Goal: Task Accomplishment & Management: Complete application form

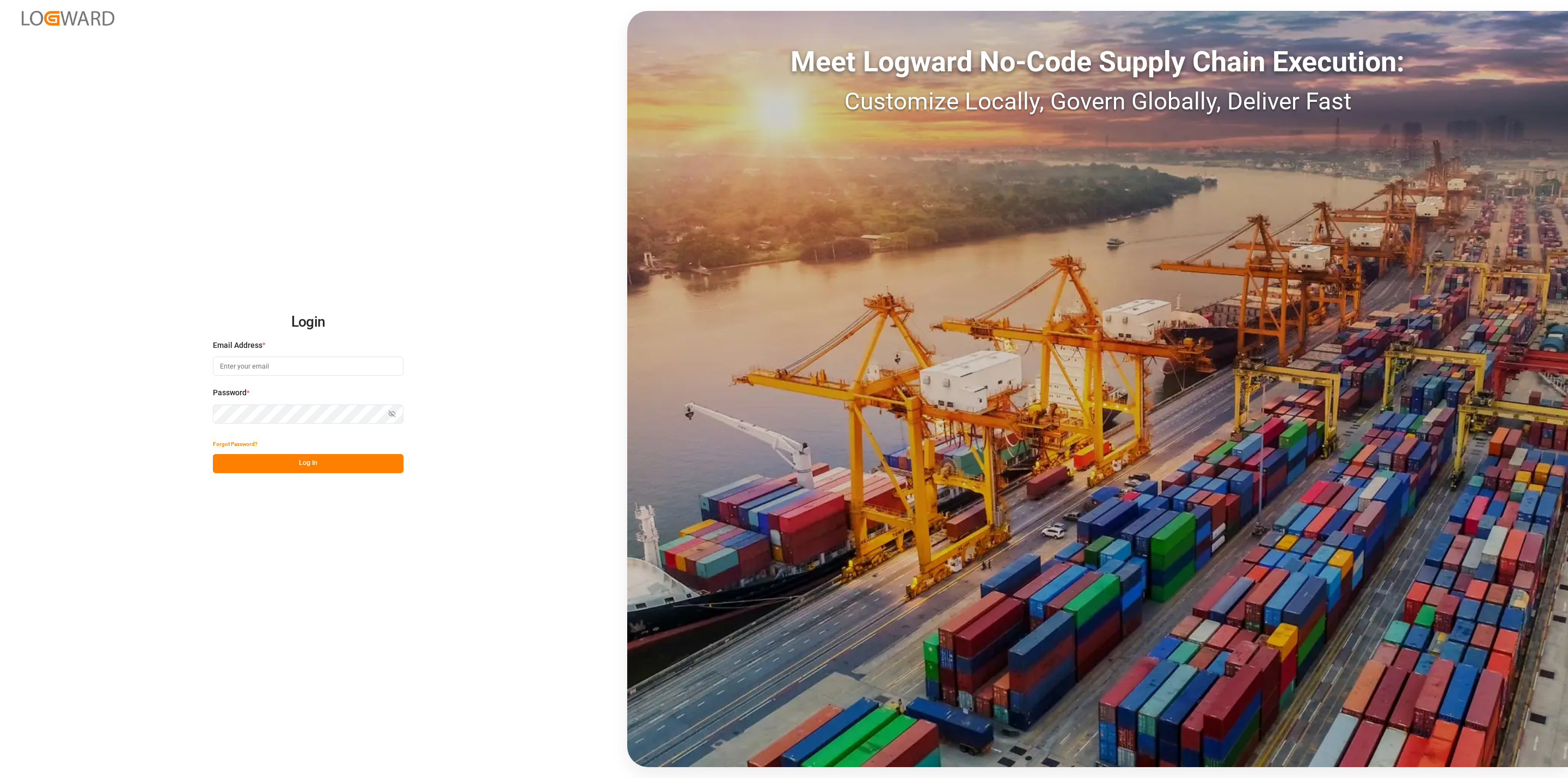
type input "[EMAIL_ADDRESS][DOMAIN_NAME]"
click at [336, 463] on button "Log In" at bounding box center [308, 464] width 190 height 19
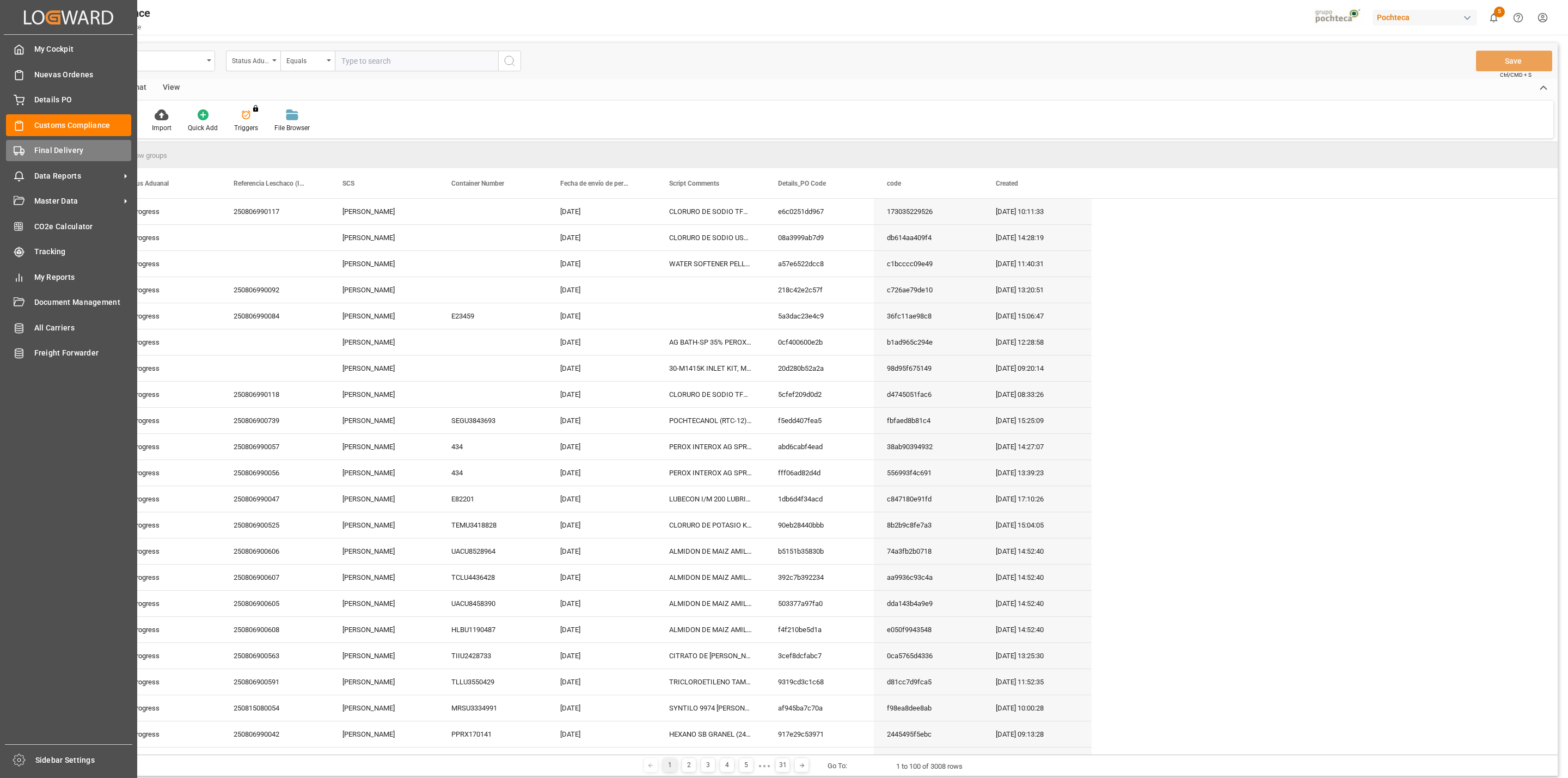
click at [22, 151] on icon at bounding box center [18, 151] width 11 height 11
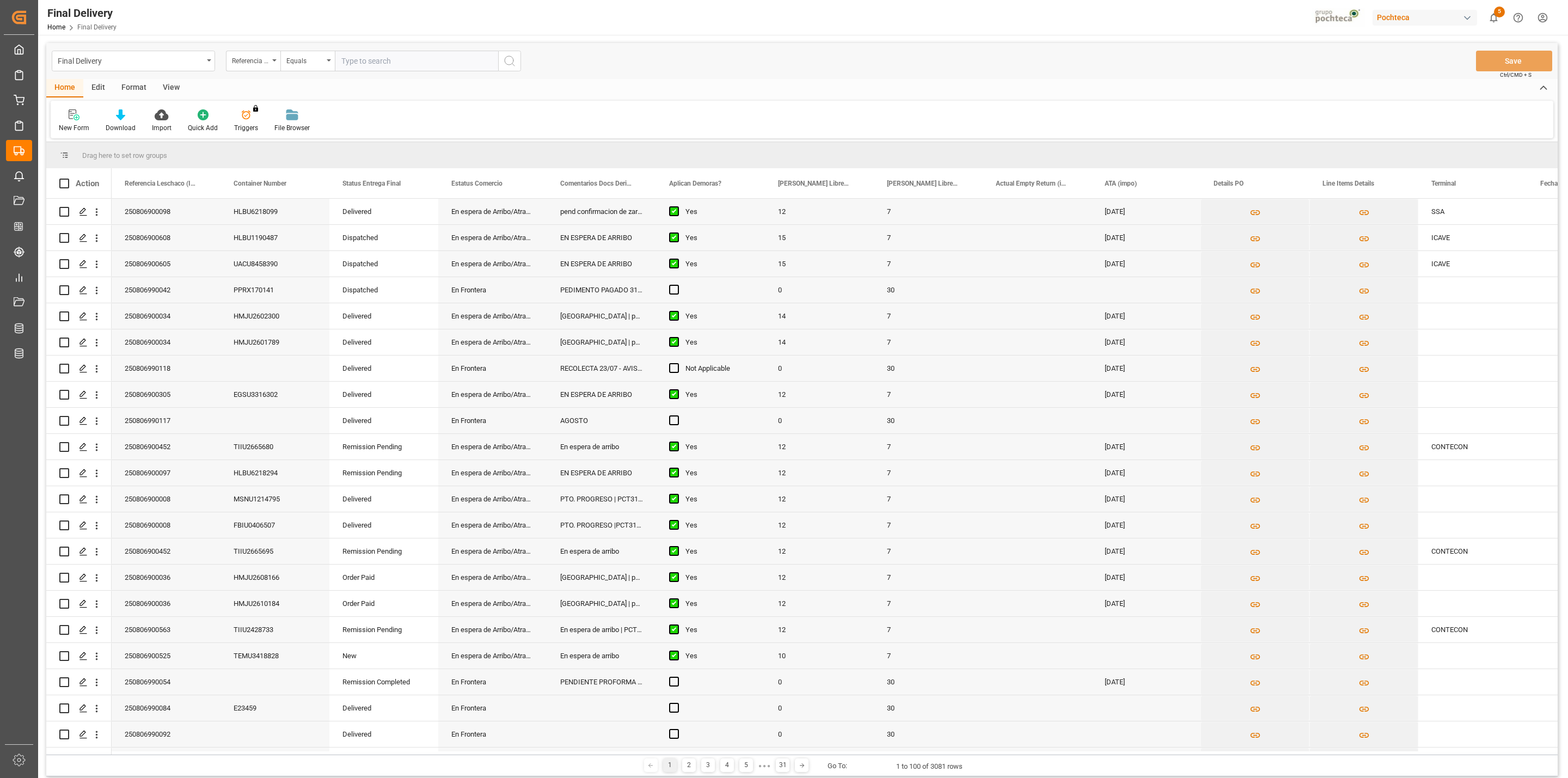
click at [170, 97] on div "View" at bounding box center [171, 88] width 33 height 18
click at [80, 103] on div "Default Standard Templates Save Template Reset Template" at bounding box center [802, 119] width 1502 height 38
click at [71, 114] on icon at bounding box center [69, 114] width 11 height 11
click at [105, 201] on div "CAPTURA TR Y RETRASO" at bounding box center [111, 198] width 95 height 11
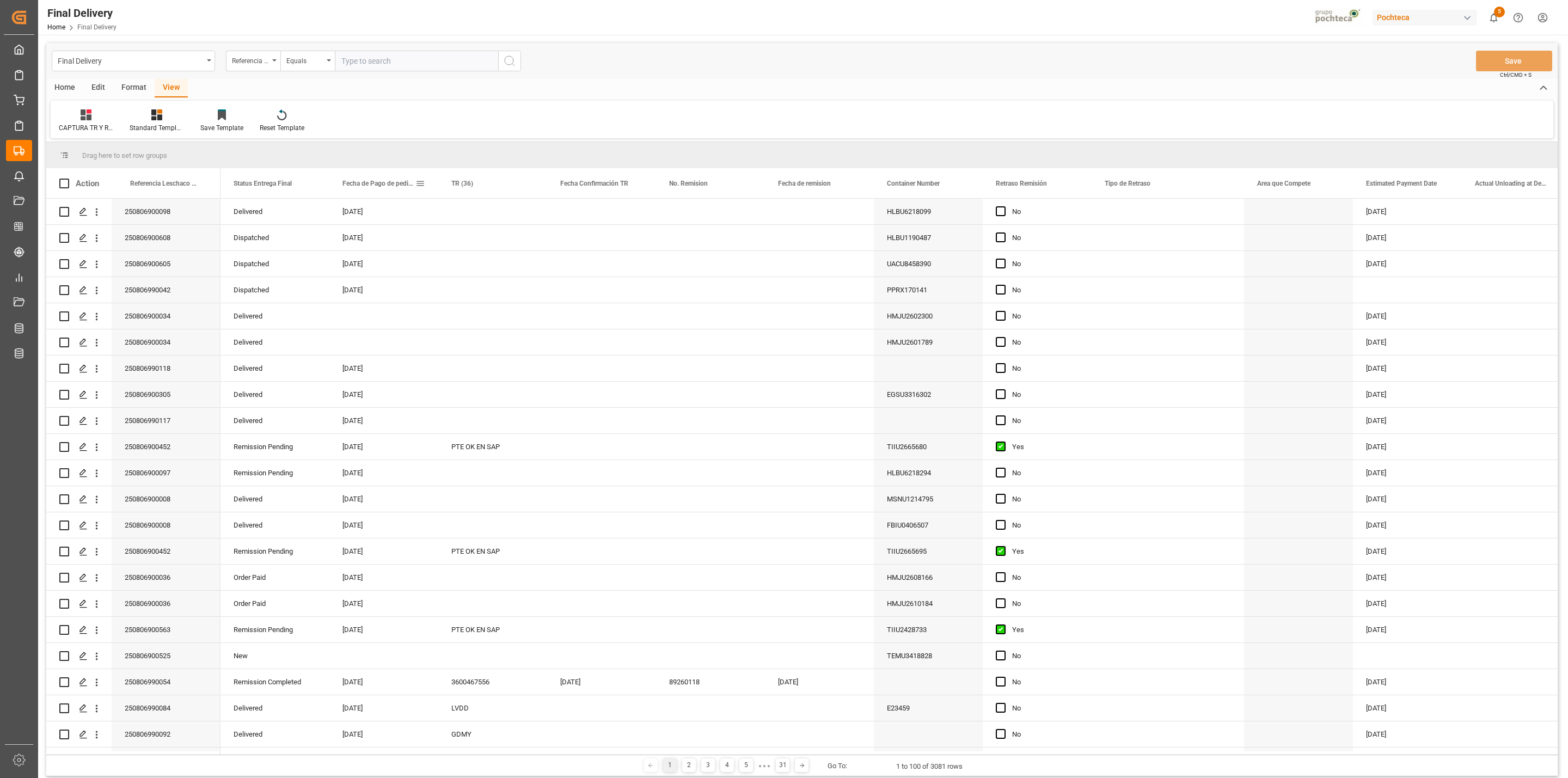
click at [422, 180] on span at bounding box center [420, 183] width 10 height 10
click at [500, 186] on span "filter" at bounding box center [496, 185] width 10 height 10
click at [522, 221] on div "Equals" at bounding box center [470, 216] width 107 height 18
click at [466, 283] on div "In range" at bounding box center [470, 285] width 107 height 18
click at [519, 244] on input "date" at bounding box center [470, 243] width 107 height 22
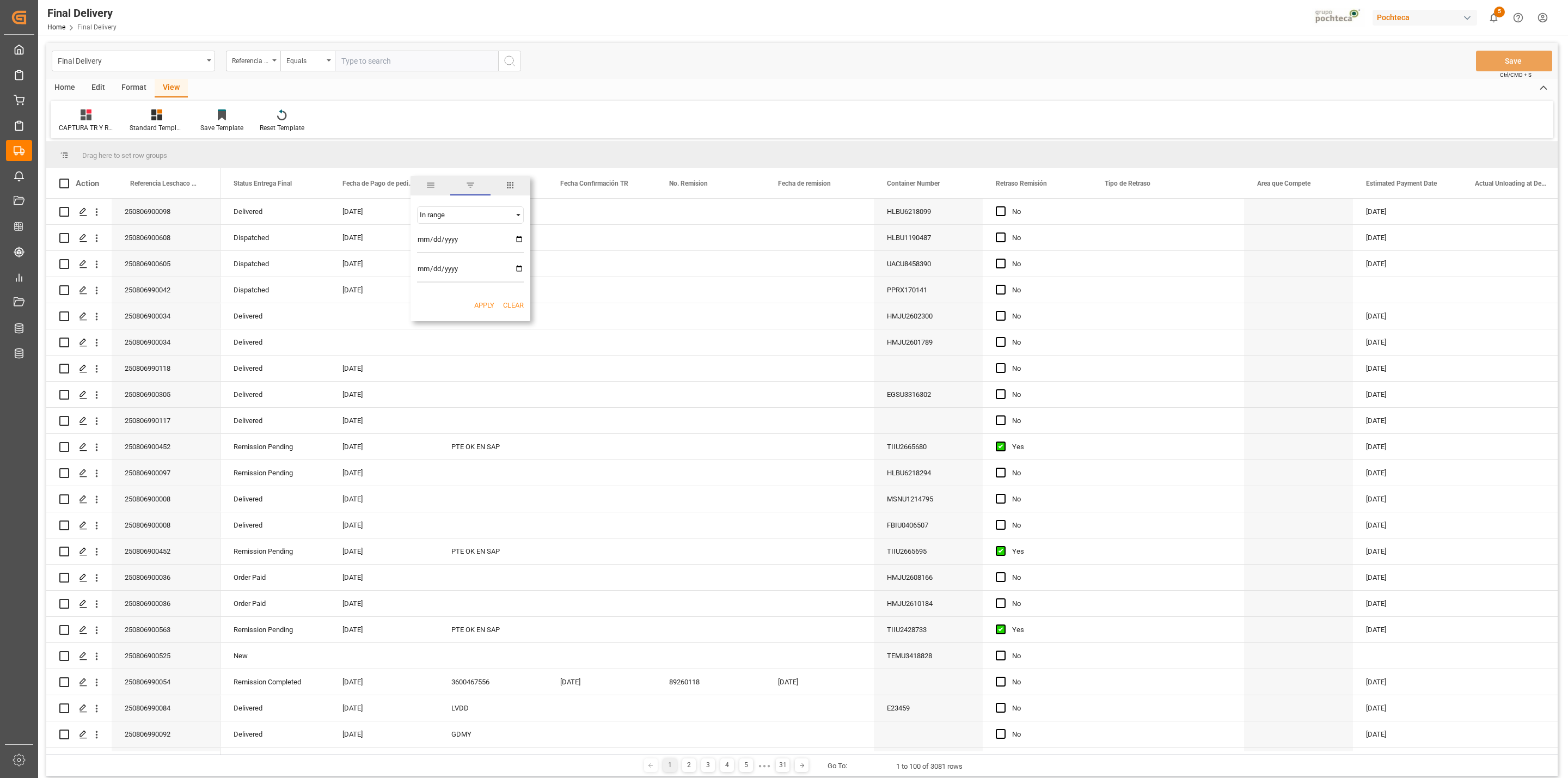
type input "[DATE]"
click at [518, 266] on input "date" at bounding box center [470, 272] width 107 height 22
type input "[DATE]"
click at [479, 309] on button "Apply" at bounding box center [484, 306] width 20 height 11
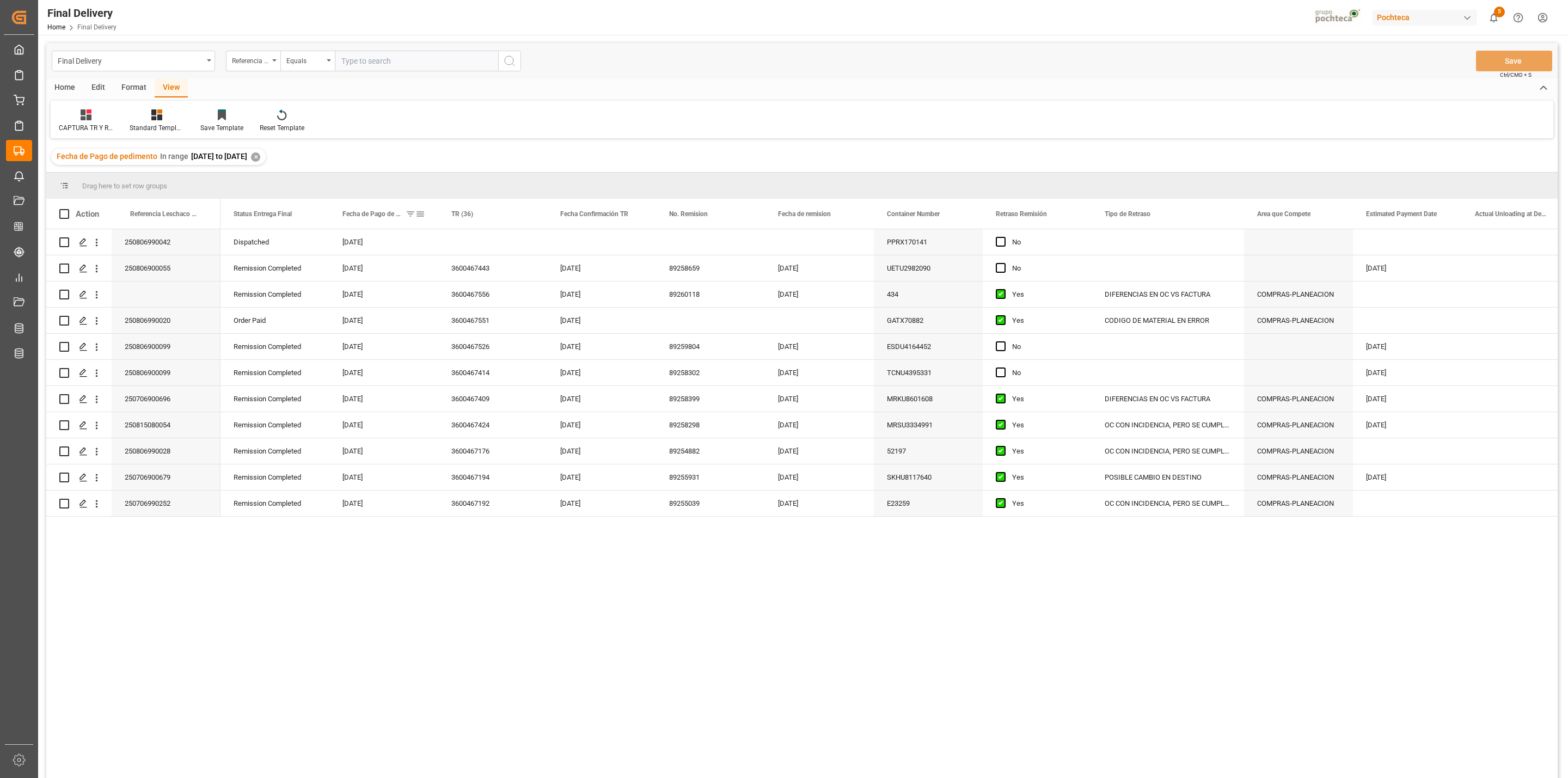
click at [424, 210] on span at bounding box center [420, 213] width 10 height 10
click at [511, 269] on input "[DATE]" at bounding box center [470, 273] width 107 height 22
click at [518, 269] on input "[DATE]" at bounding box center [470, 273] width 107 height 22
click at [518, 275] on input "[DATE]" at bounding box center [470, 273] width 107 height 22
type input "[DATE]"
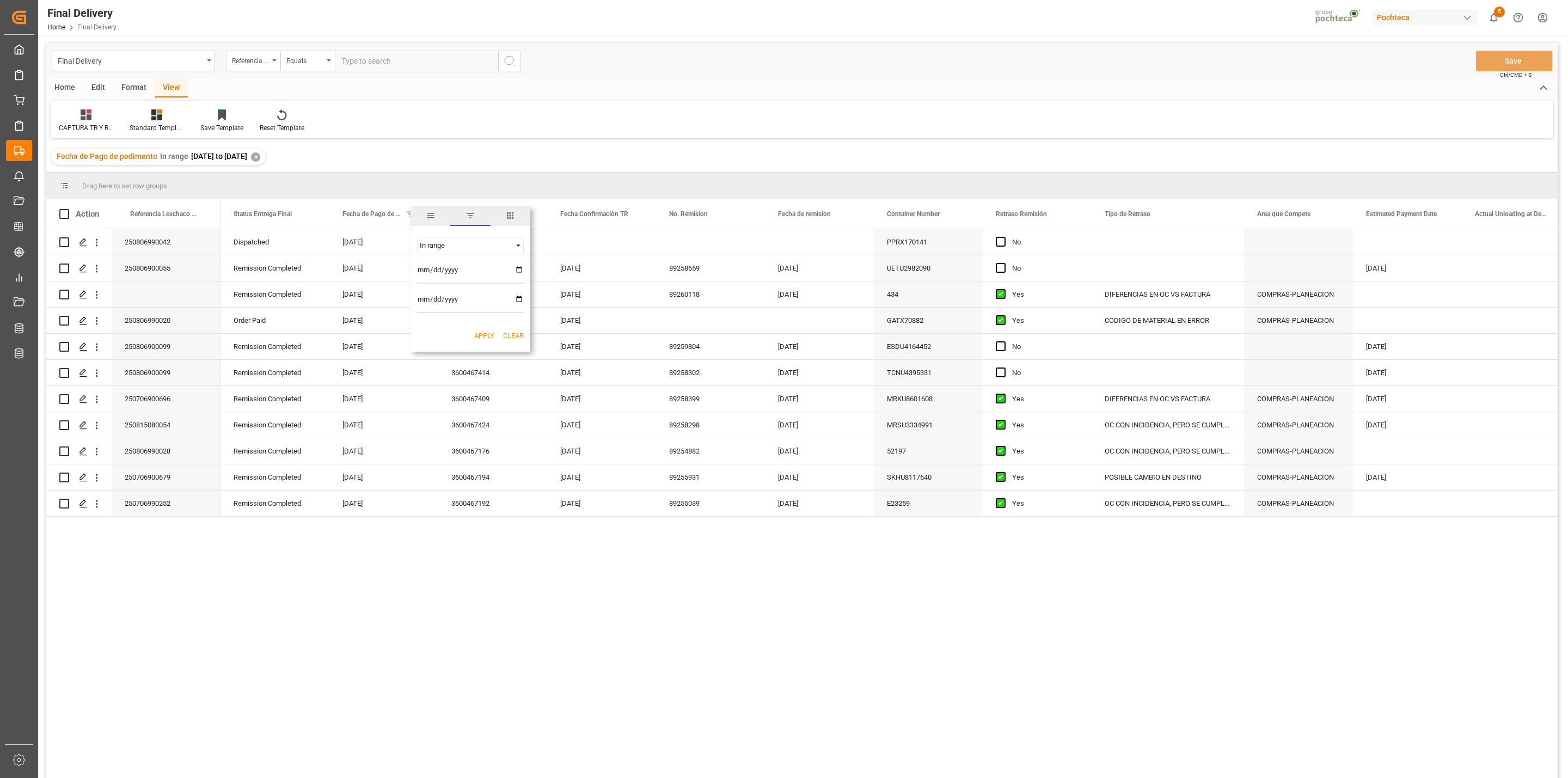
click at [518, 295] on input "[DATE]" at bounding box center [470, 303] width 107 height 22
type input "[DATE]"
click at [515, 265] on input "[DATE]" at bounding box center [470, 273] width 107 height 22
click at [520, 266] on input "[DATE]" at bounding box center [470, 273] width 107 height 22
type input "[DATE]"
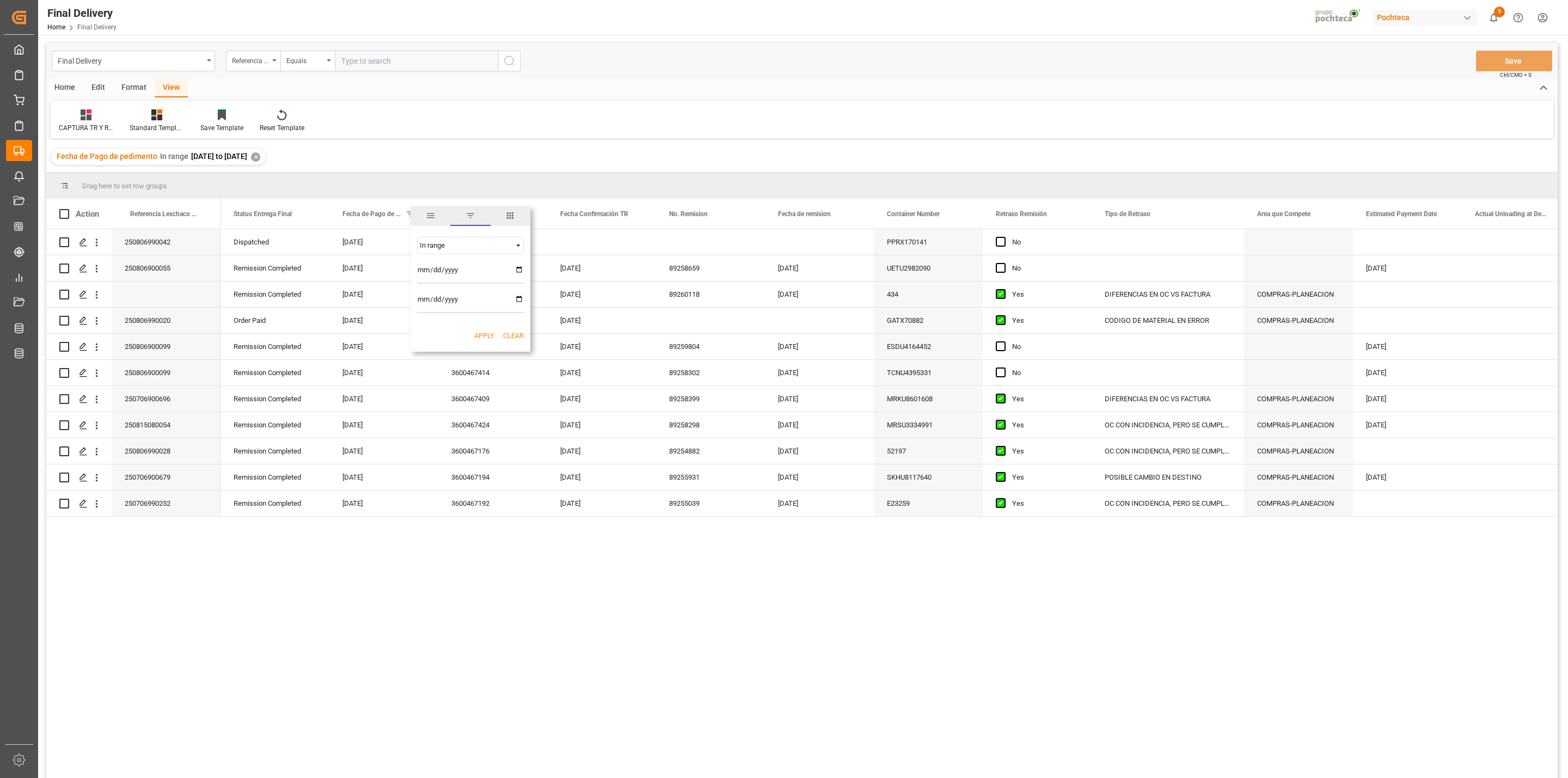
click at [483, 338] on button "Apply" at bounding box center [484, 336] width 20 height 11
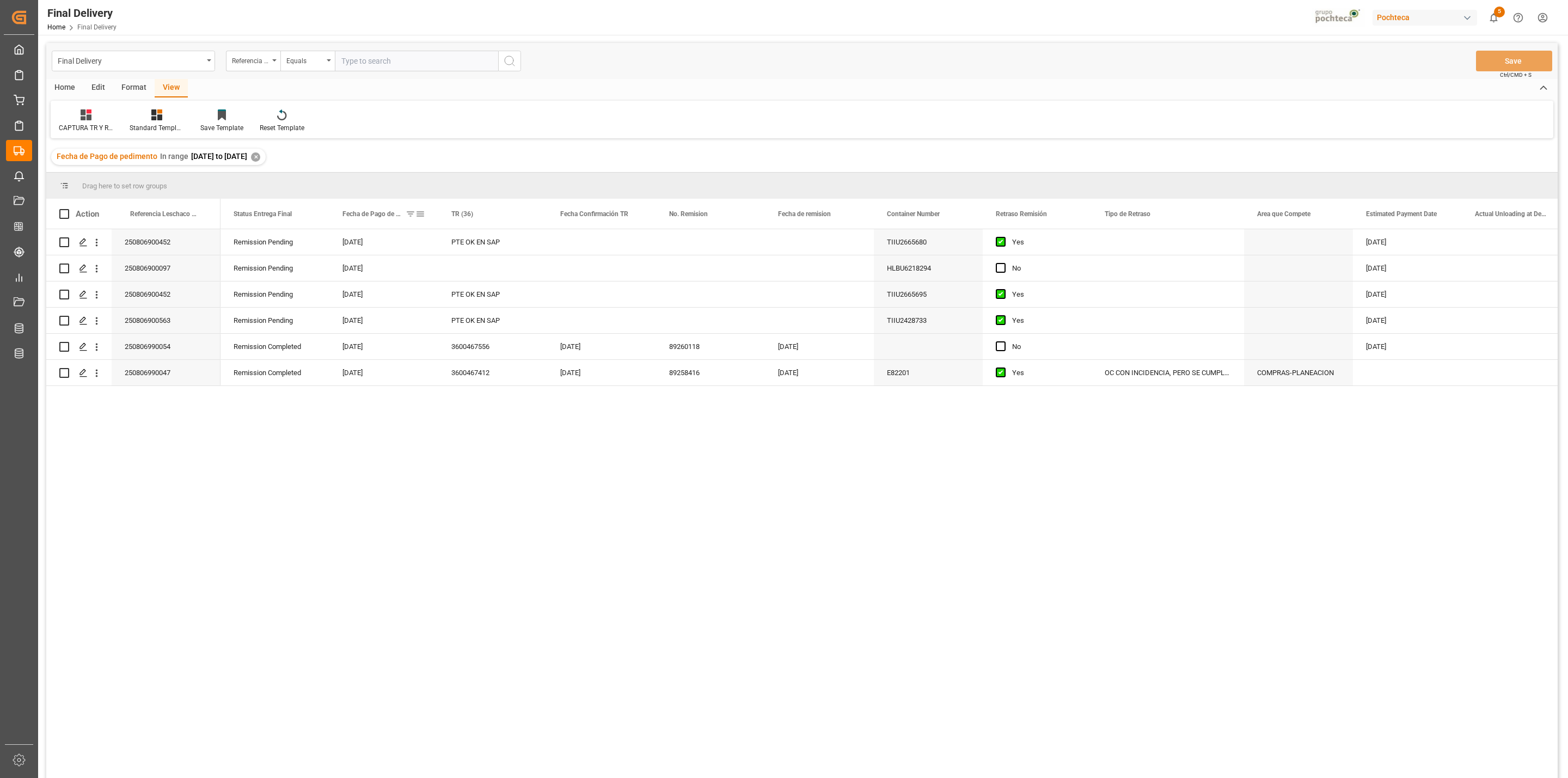
click at [420, 219] on span at bounding box center [420, 213] width 10 height 10
click at [523, 302] on input "[DATE]" at bounding box center [470, 303] width 107 height 22
type input "[DATE]"
click at [486, 331] on button "Apply" at bounding box center [484, 336] width 20 height 11
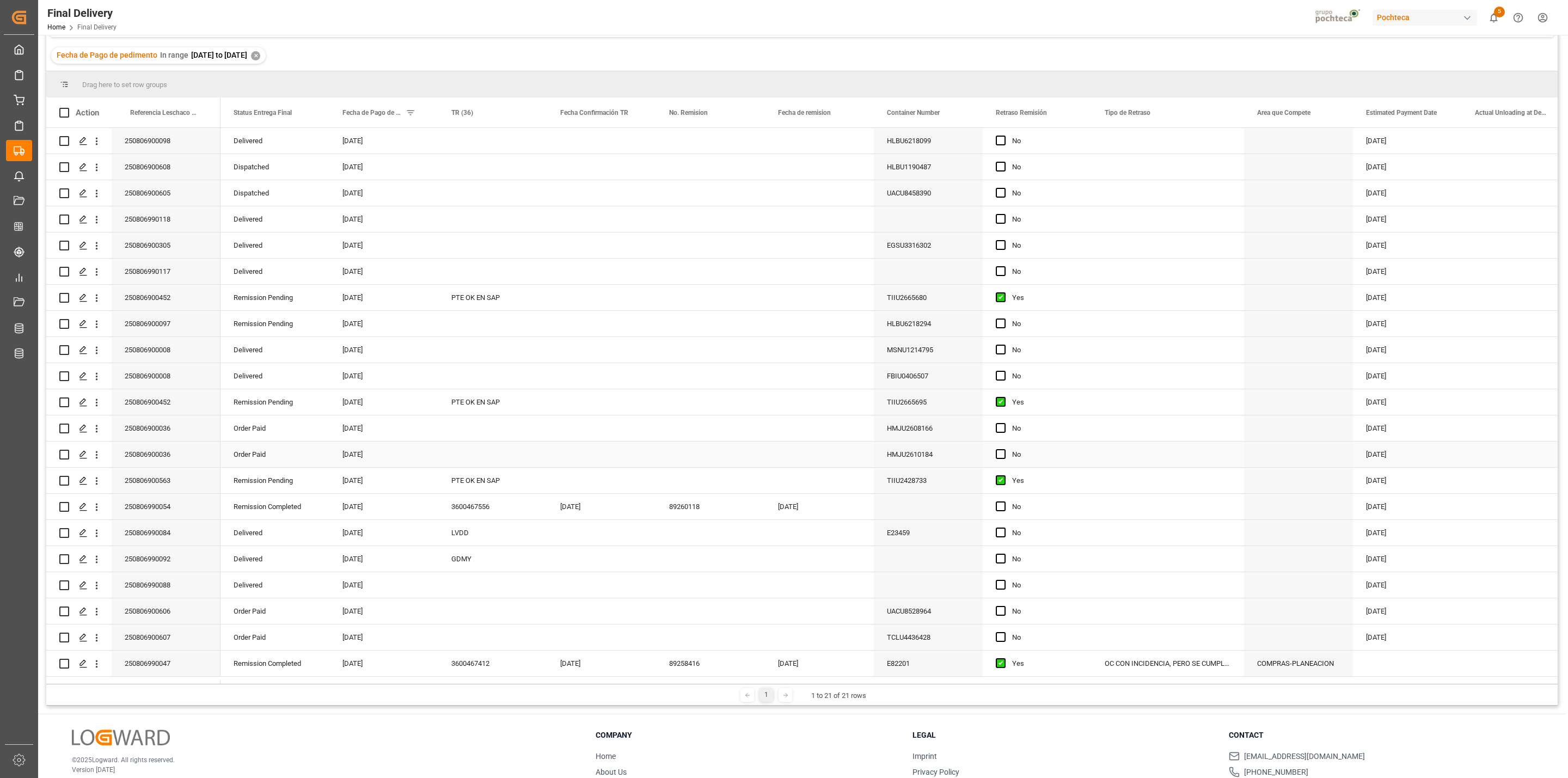
scroll to position [162, 0]
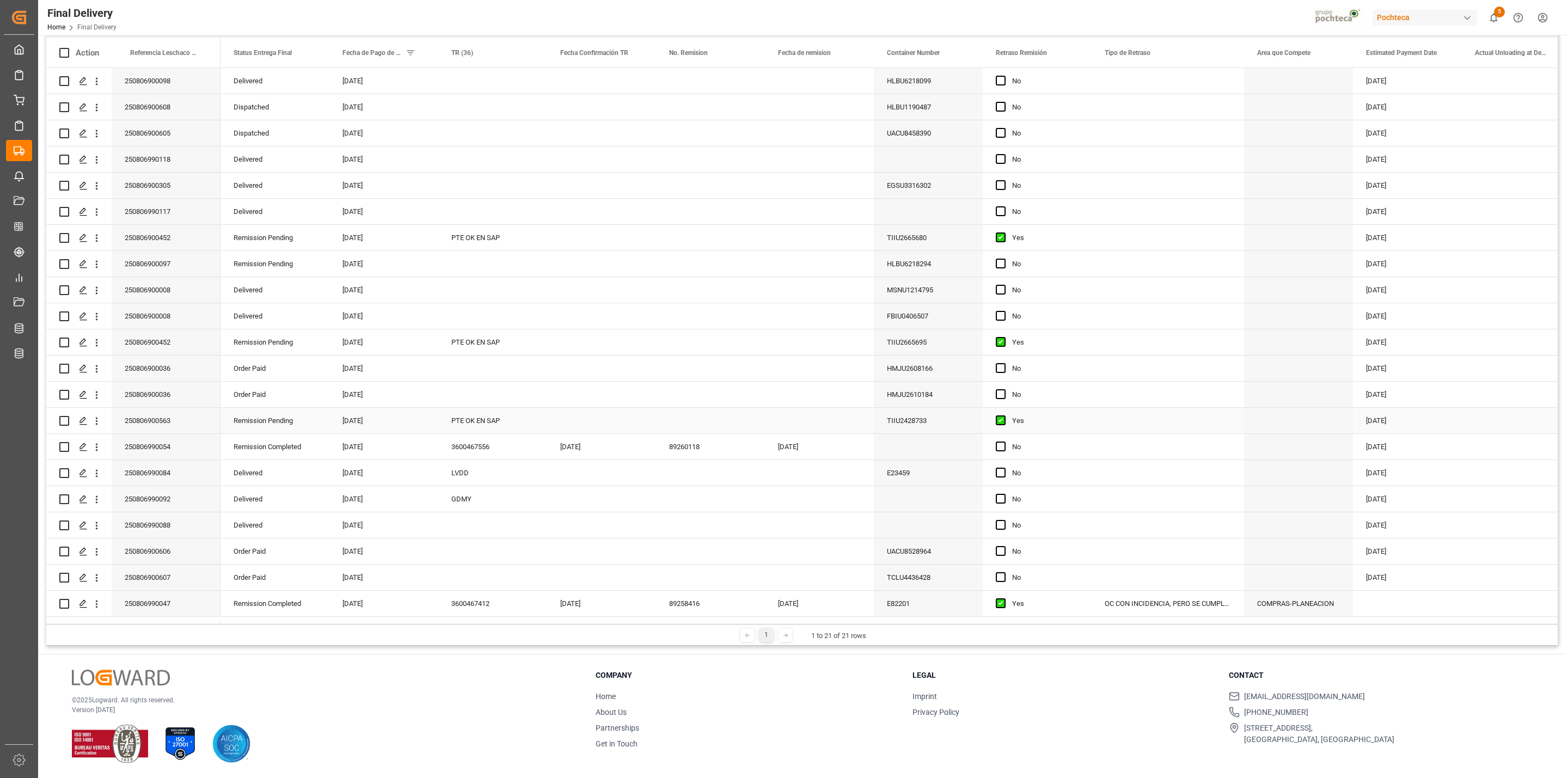
click at [479, 420] on div "PTE OK EN SAP" at bounding box center [493, 421] width 109 height 26
click at [589, 422] on div "Press SPACE to select this row." at bounding box center [601, 421] width 109 height 26
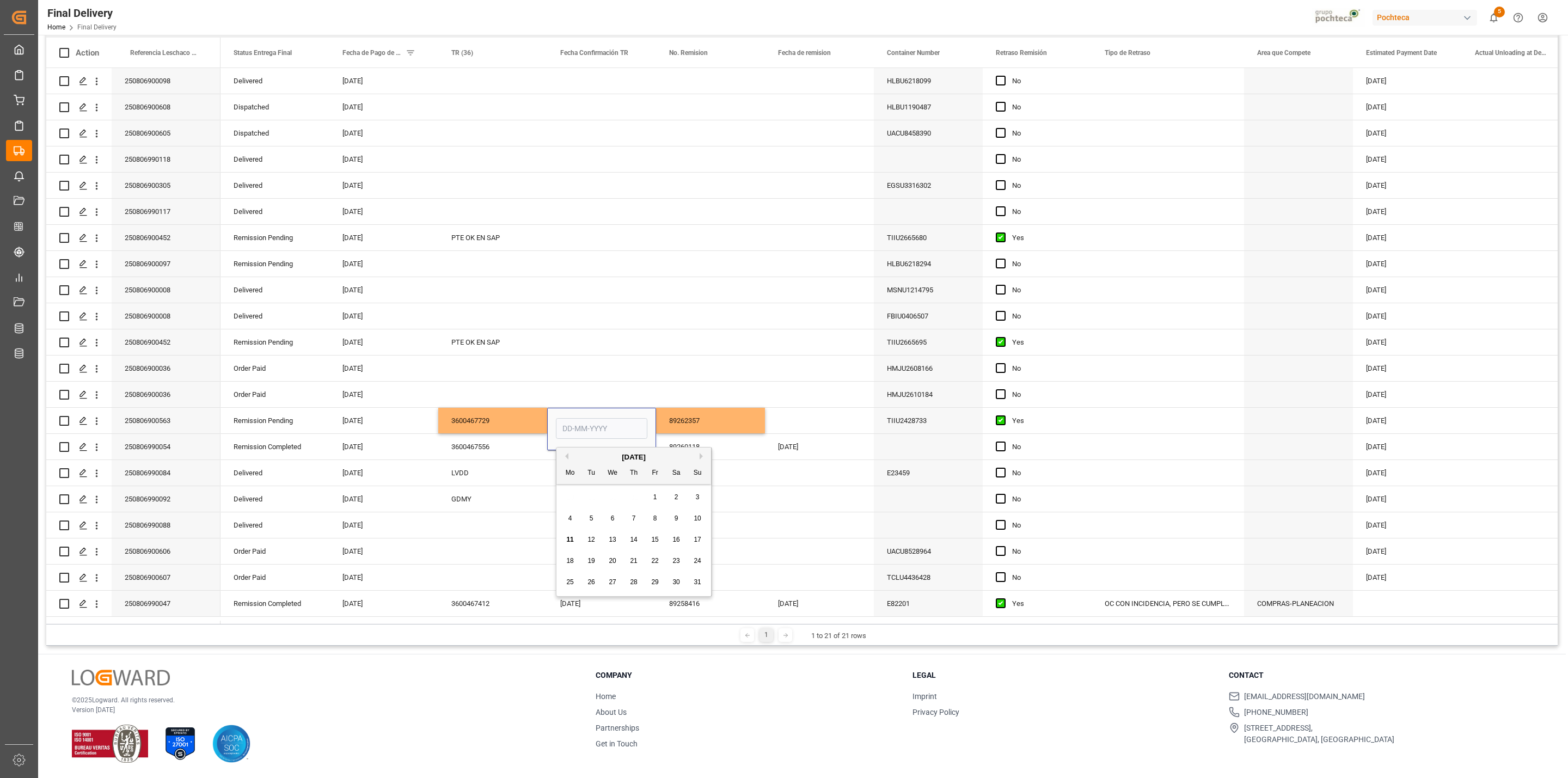
click at [657, 500] on div "8" at bounding box center [655, 519] width 13 height 13
type input "[DATE]"
click at [696, 421] on div "89262357" at bounding box center [711, 421] width 109 height 26
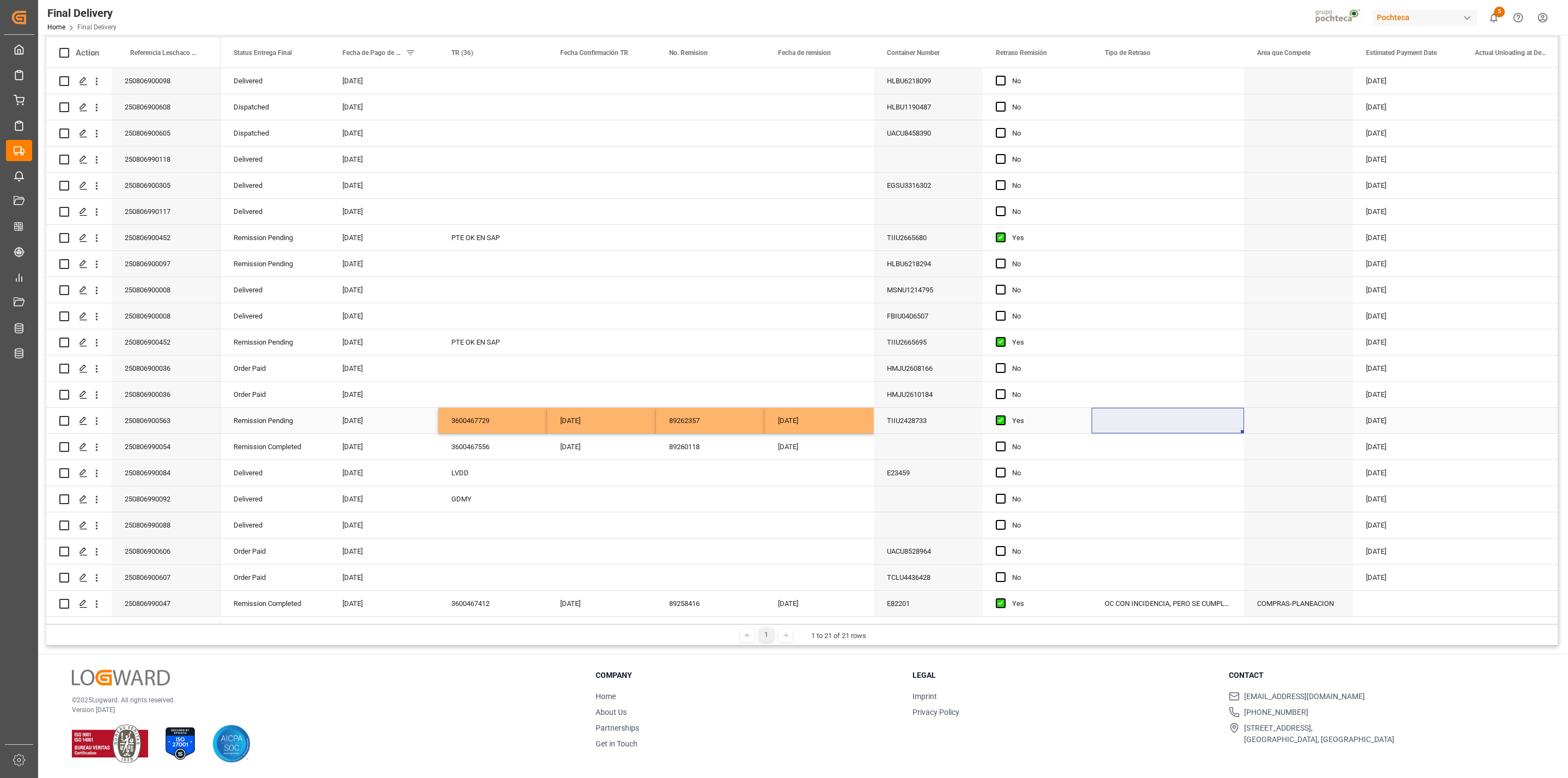
drag, startPoint x: 936, startPoint y: 425, endPoint x: 978, endPoint y: 412, distance: 44.0
click at [936, 425] on div "TIIU2428733" at bounding box center [928, 421] width 109 height 26
click at [1045, 421] on div "Press SPACE to select this row." at bounding box center [1167, 421] width 153 height 26
click at [1045, 424] on input "Press SPACE to select this row." at bounding box center [1167, 427] width 135 height 21
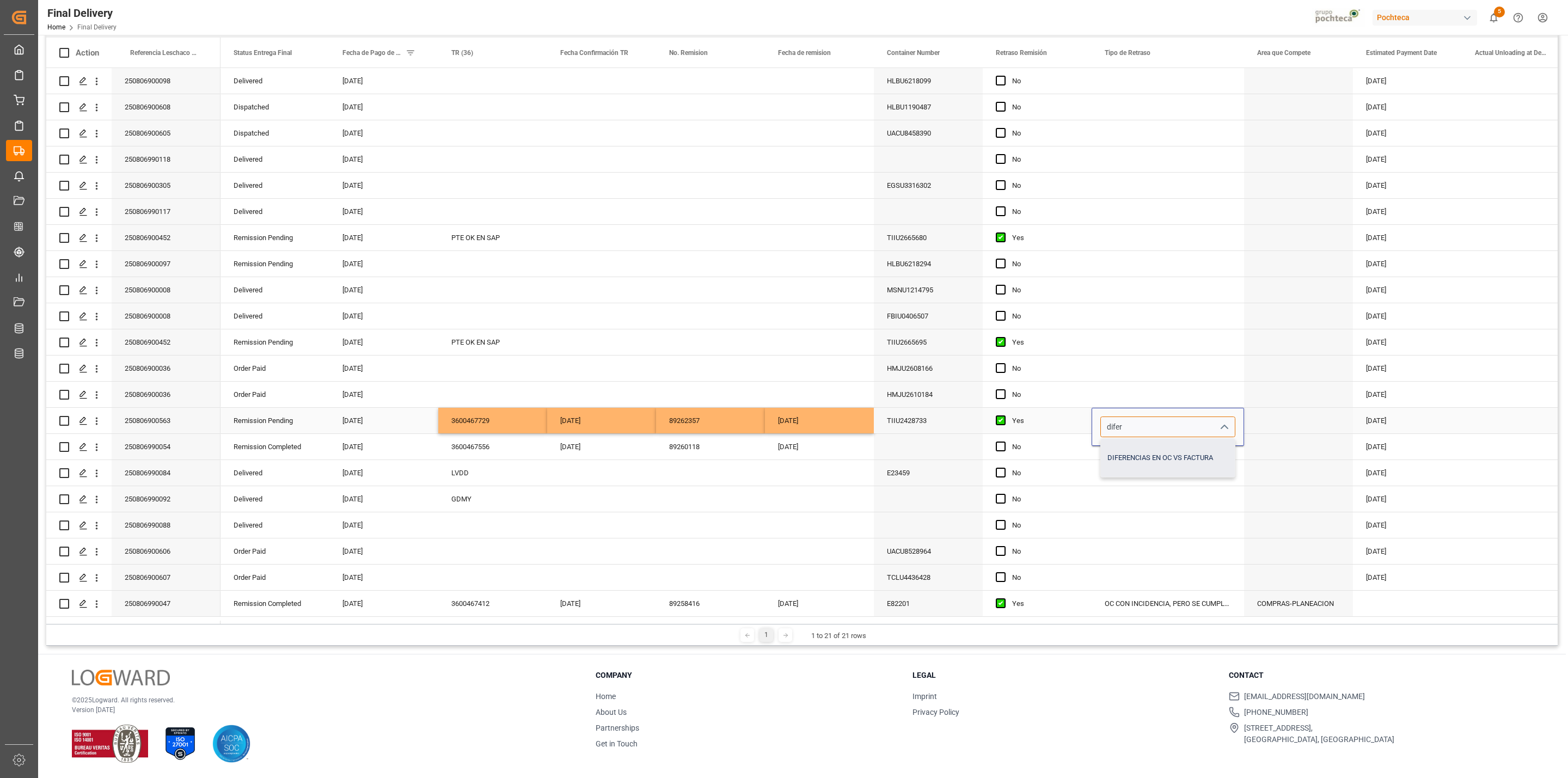
click at [1045, 463] on div "DIFERENCIAS EN OC VS FACTURA" at bounding box center [1167, 458] width 134 height 38
type input "DIFERENCIAS EN OC VS FACTURA"
click at [1045, 391] on div "Press SPACE to select this row." at bounding box center [1167, 394] width 153 height 26
click at [472, 229] on div "PTE OK EN SAP" at bounding box center [493, 238] width 109 height 26
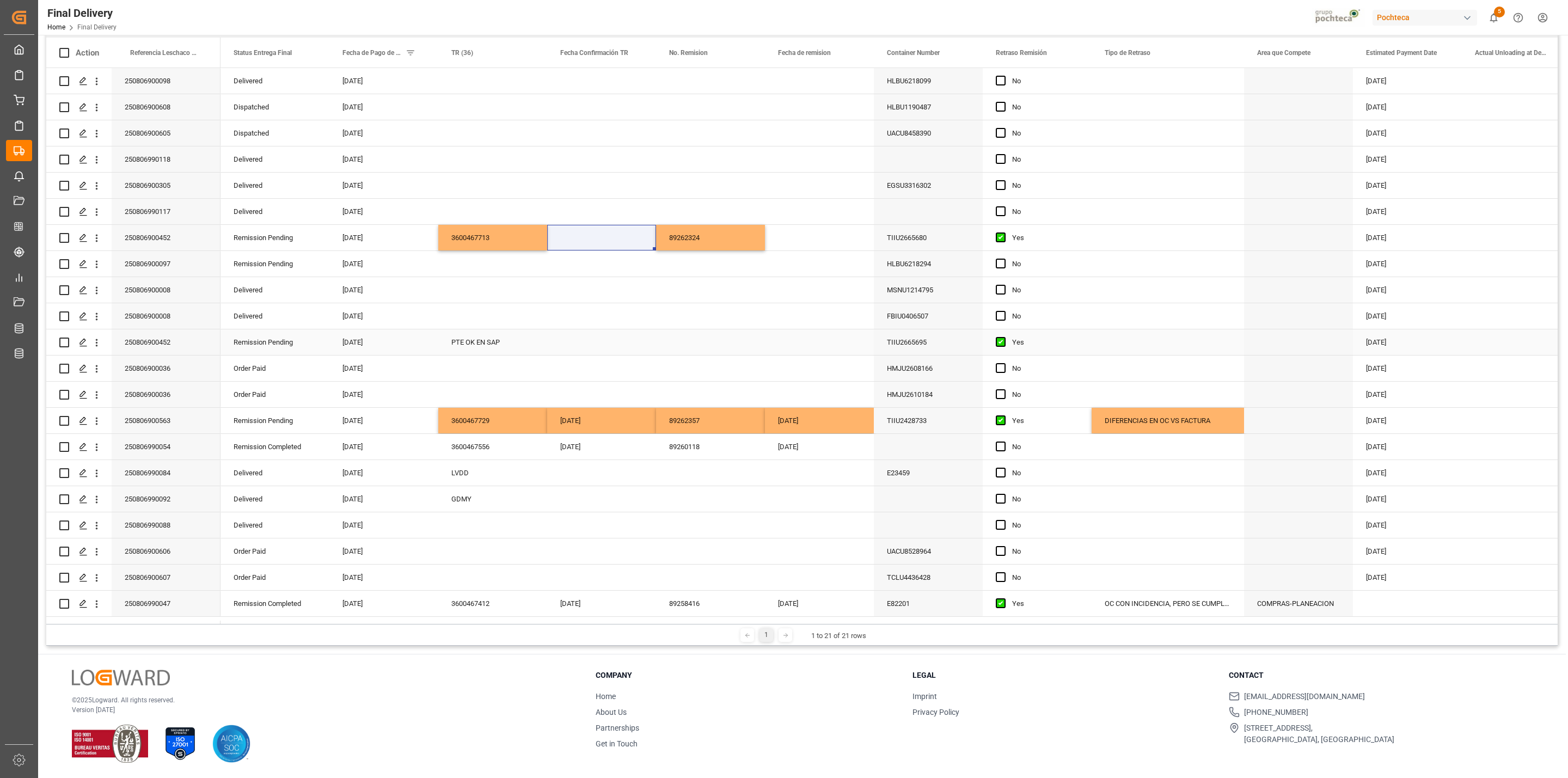
click at [495, 345] on div "PTE OK EN SAP" at bounding box center [493, 342] width 109 height 26
click at [574, 421] on div "[DATE]" at bounding box center [601, 421] width 109 height 26
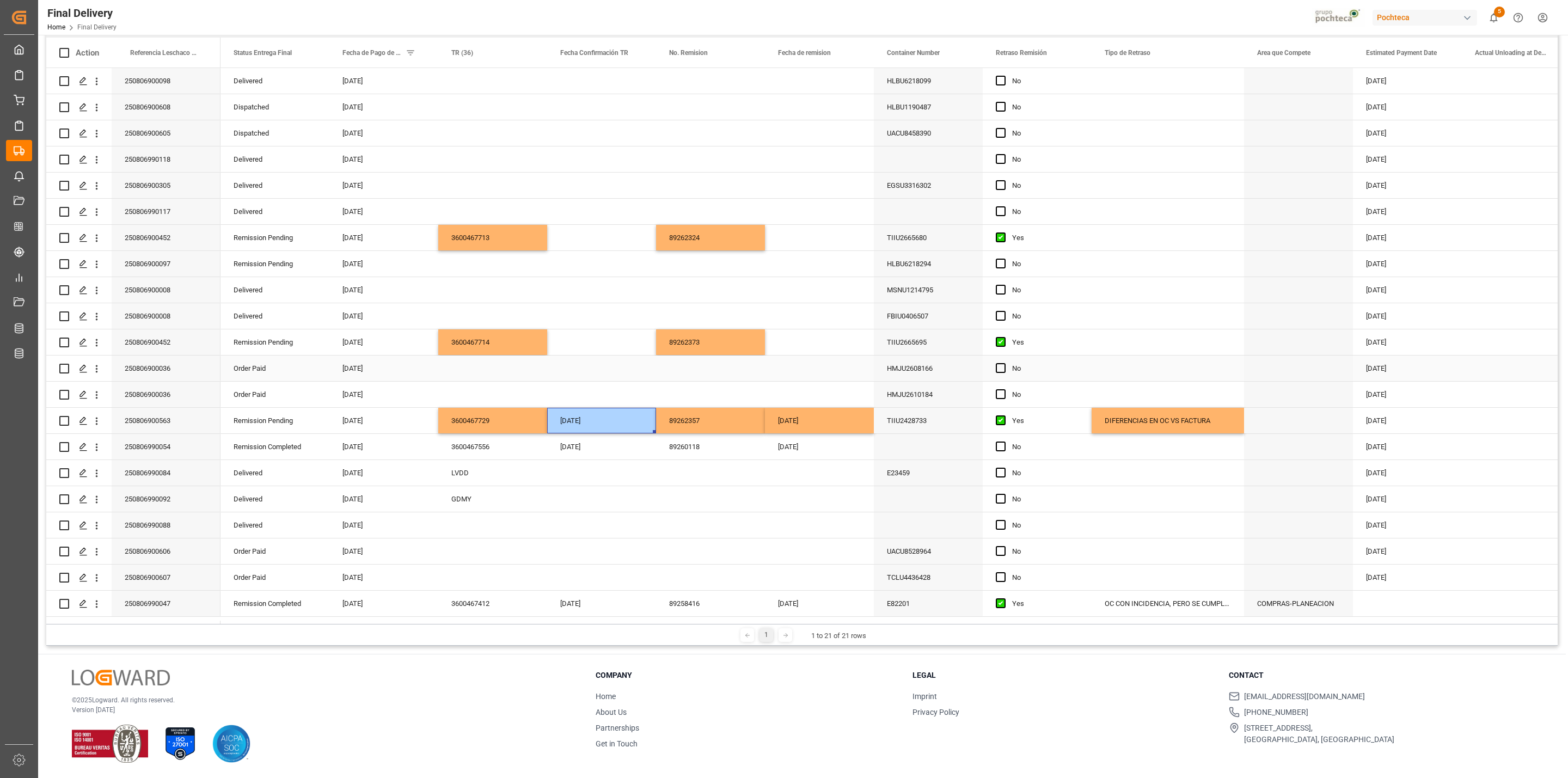
click at [611, 356] on div "Press SPACE to select this row." at bounding box center [601, 368] width 109 height 26
click at [608, 348] on div "Press SPACE to select this row." at bounding box center [601, 342] width 109 height 26
click at [801, 345] on div "Press SPACE to select this row." at bounding box center [820, 342] width 109 height 26
click at [528, 230] on div "3600467713" at bounding box center [493, 238] width 109 height 26
click at [580, 326] on div "Press SPACE to select this row." at bounding box center [601, 316] width 109 height 26
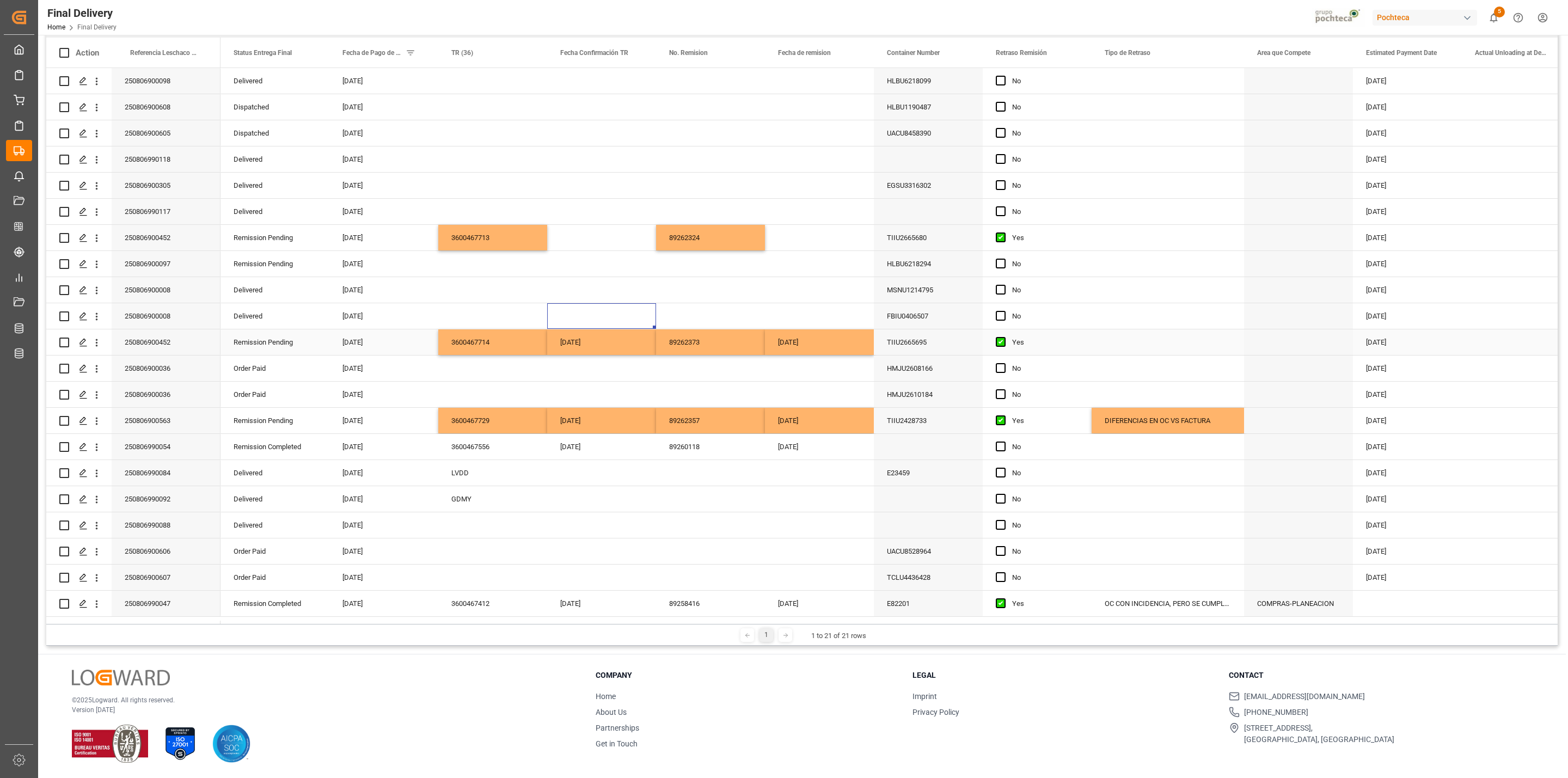
click at [587, 339] on div "[DATE]" at bounding box center [601, 342] width 109 height 26
click at [600, 235] on div "Press SPACE to select this row." at bounding box center [601, 238] width 109 height 26
click at [809, 234] on div "Press SPACE to select this row." at bounding box center [820, 238] width 109 height 26
click at [1045, 419] on div "DIFERENCIAS EN OC VS FACTURA" at bounding box center [1167, 421] width 153 height 26
click at [1045, 342] on div "Press SPACE to select this row." at bounding box center [1167, 342] width 153 height 26
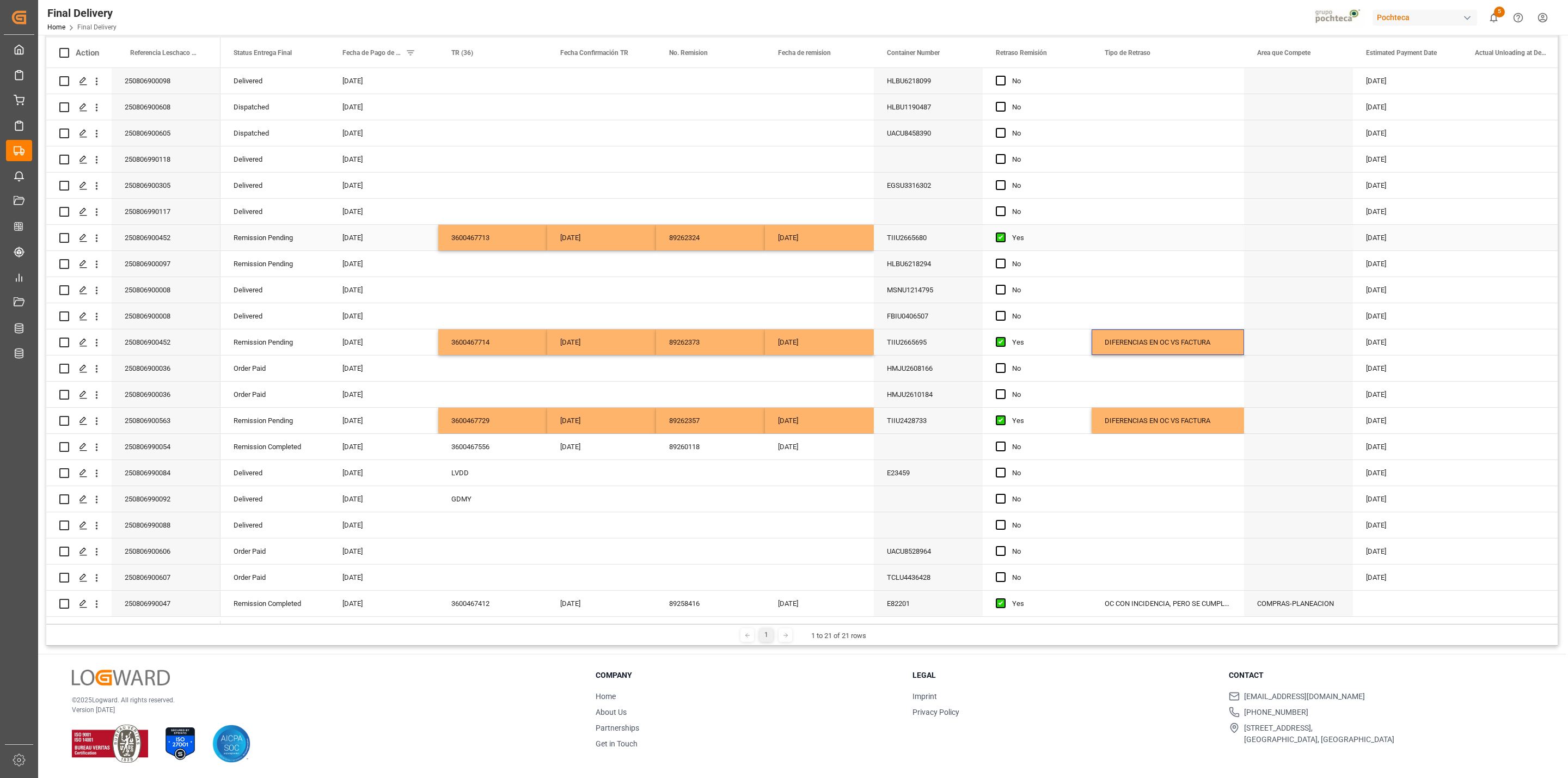
click at [1045, 238] on div "Press SPACE to select this row." at bounding box center [1167, 238] width 153 height 26
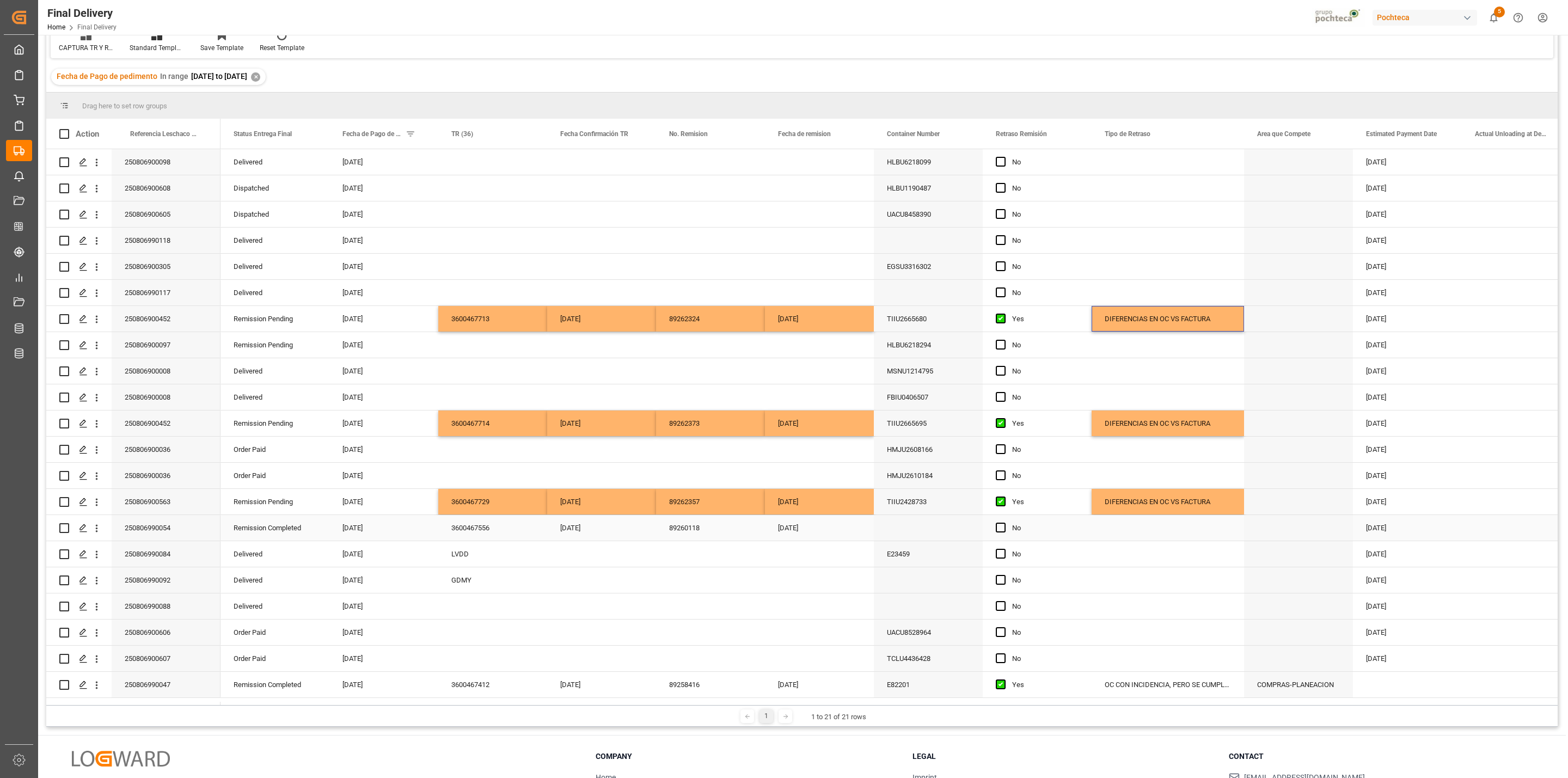
scroll to position [0, 0]
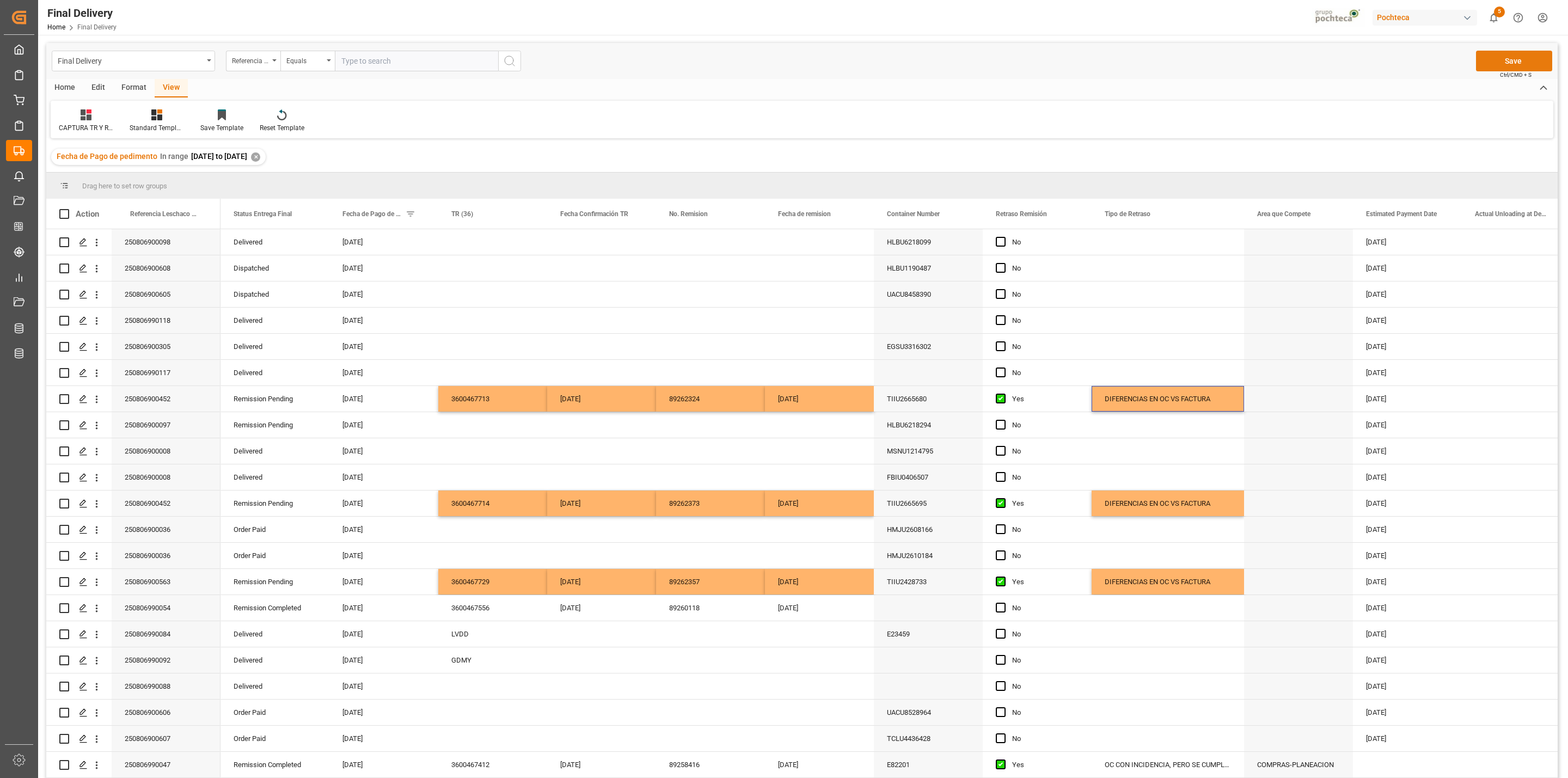
click at [1045, 69] on button "Save" at bounding box center [1513, 61] width 76 height 21
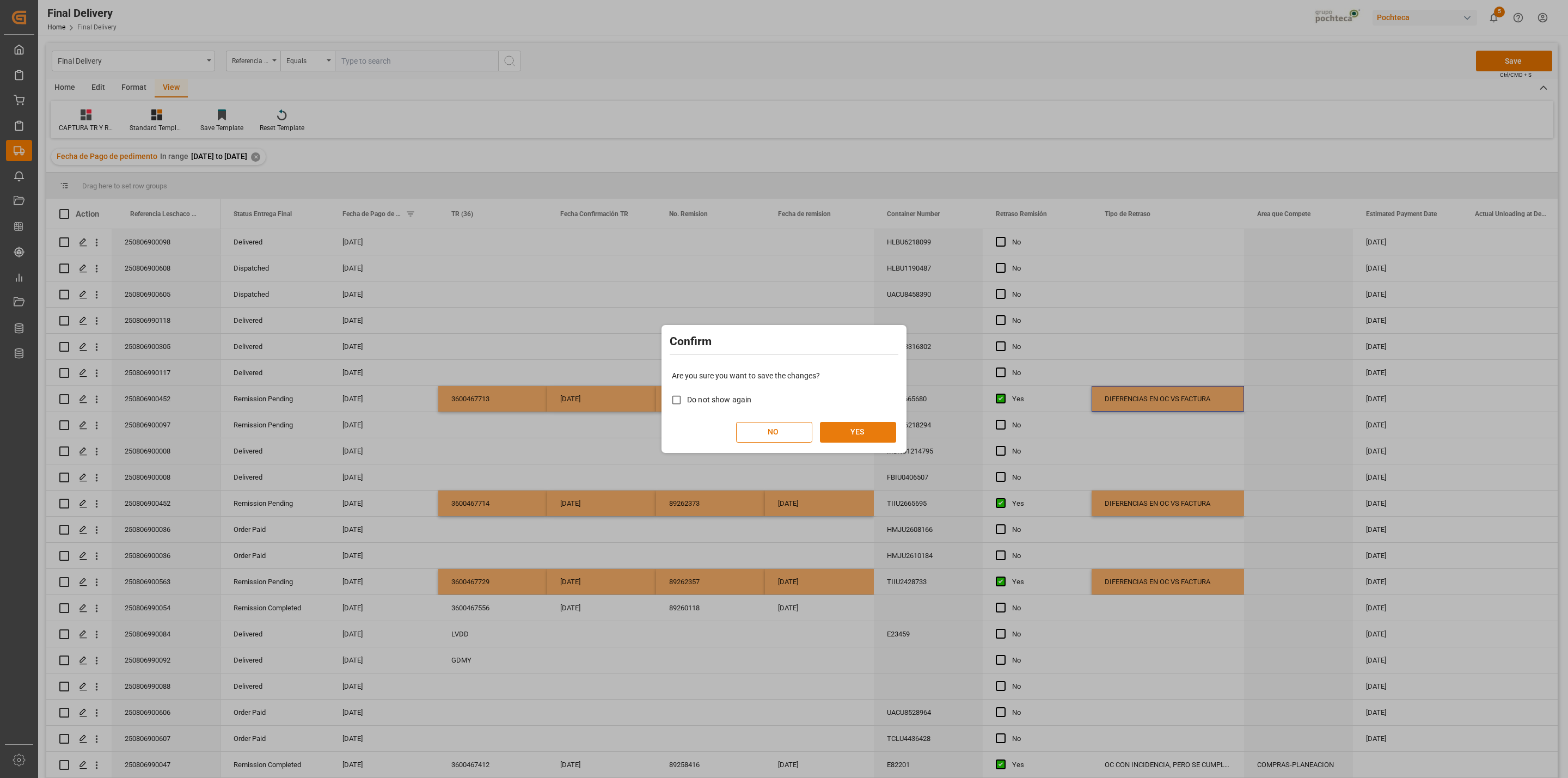
click at [842, 440] on button "YES" at bounding box center [857, 433] width 76 height 21
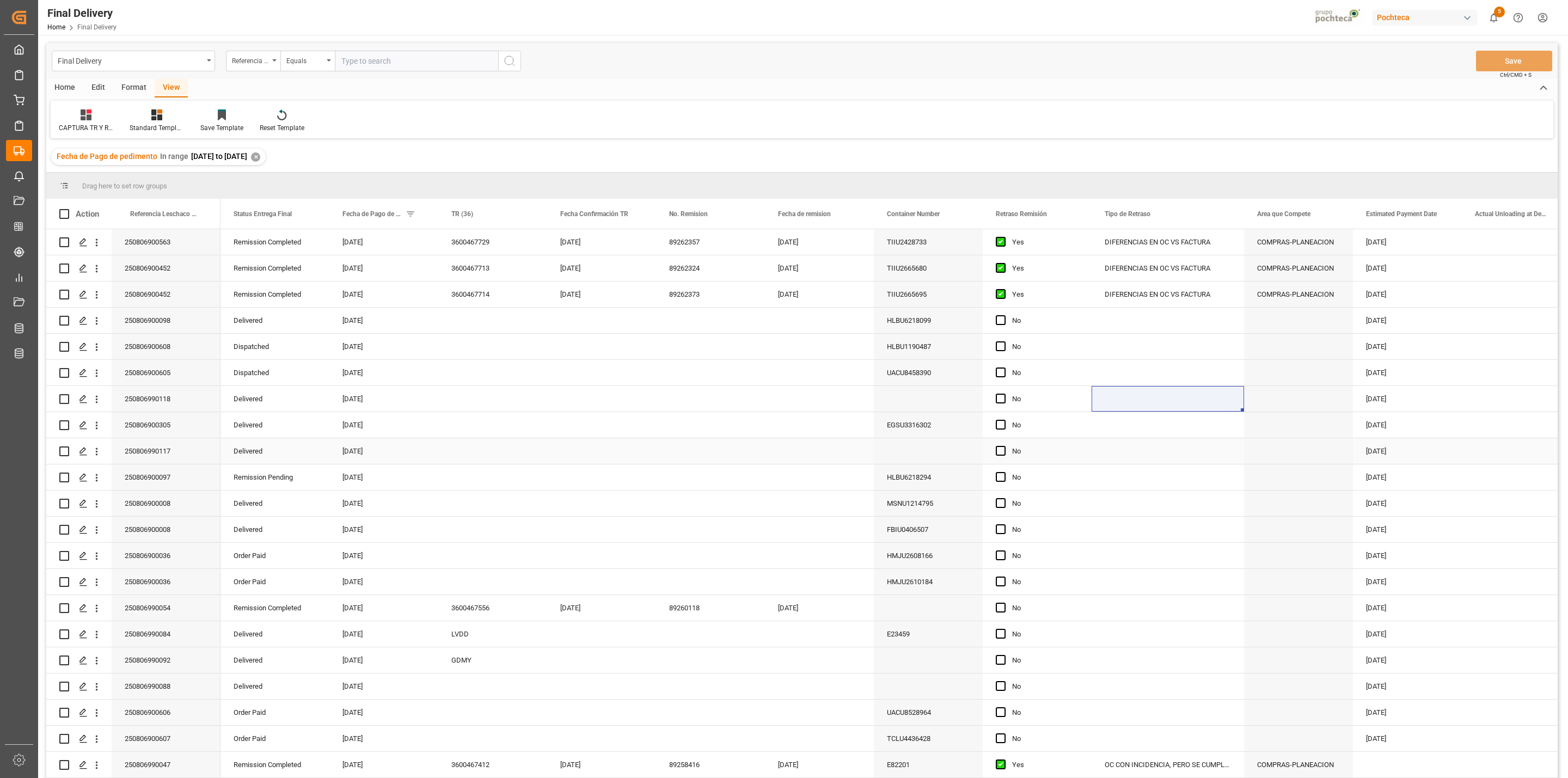
scroll to position [82, 0]
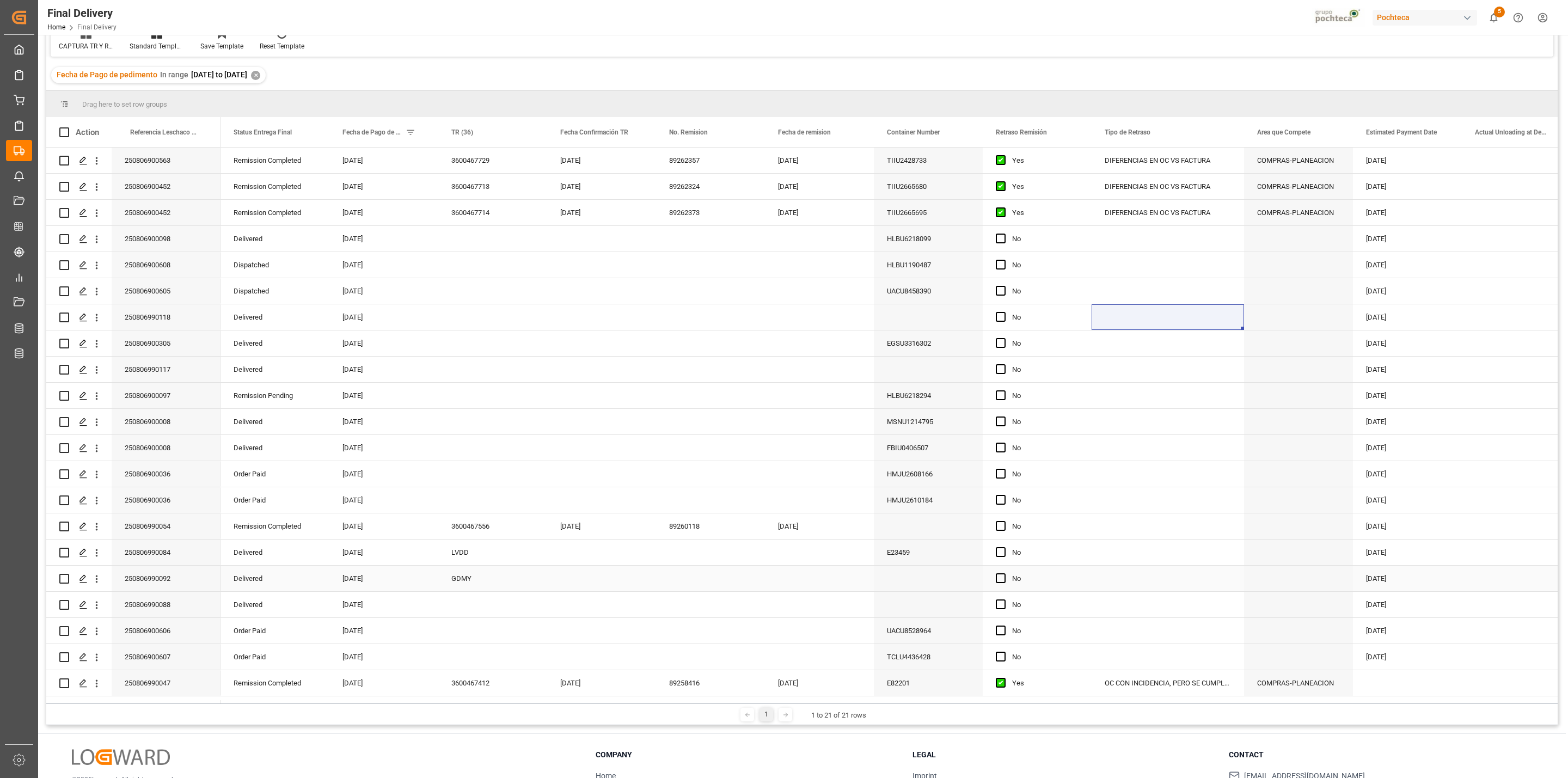
click at [460, 500] on div "GDMY" at bounding box center [493, 579] width 109 height 26
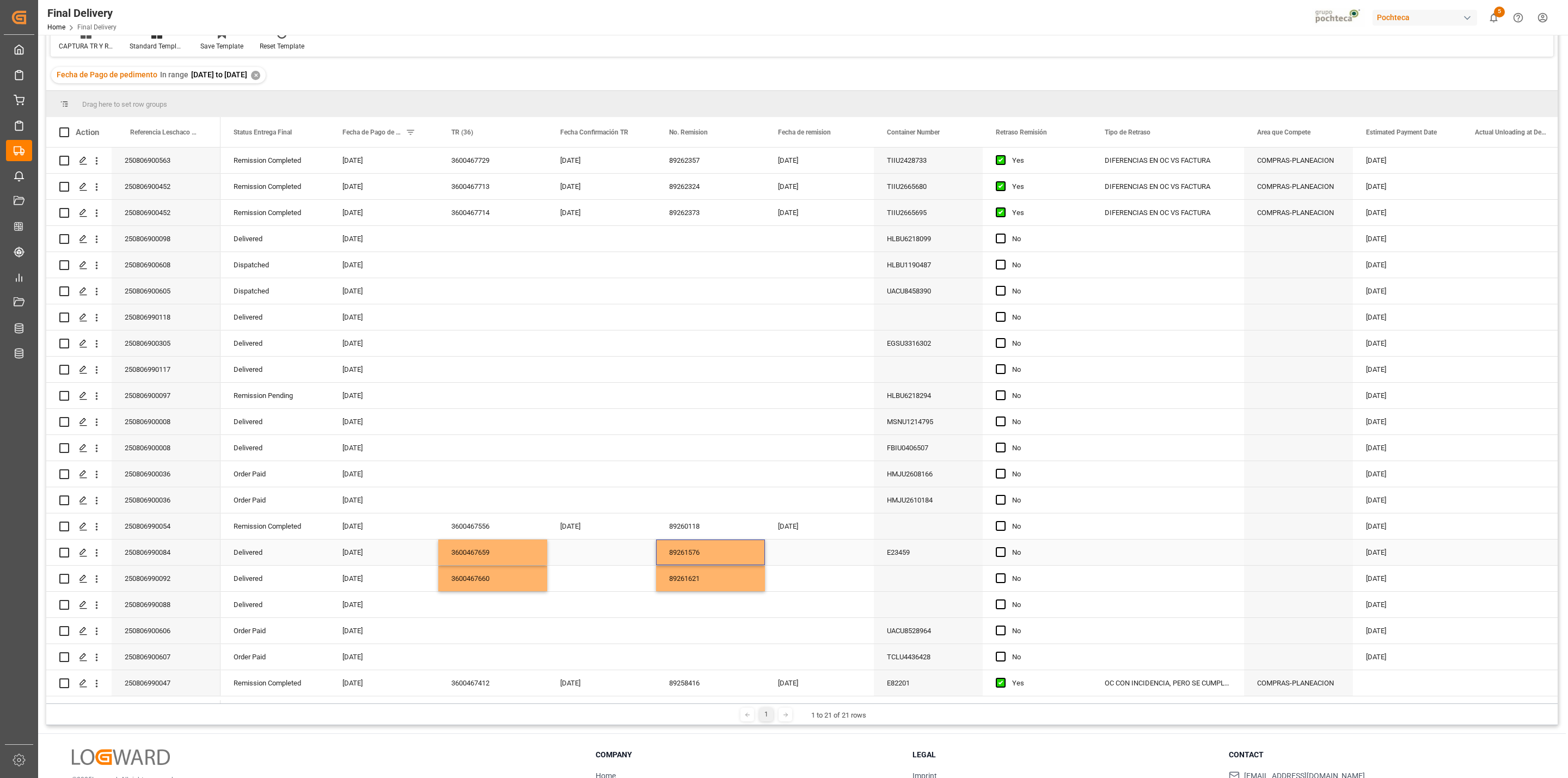
click at [573, 500] on div "Press SPACE to select this row." at bounding box center [601, 552] width 109 height 26
click at [634, 500] on div "7" at bounding box center [634, 652] width 13 height 13
type input "[DATE]"
click at [700, 500] on div "89261576" at bounding box center [711, 552] width 109 height 26
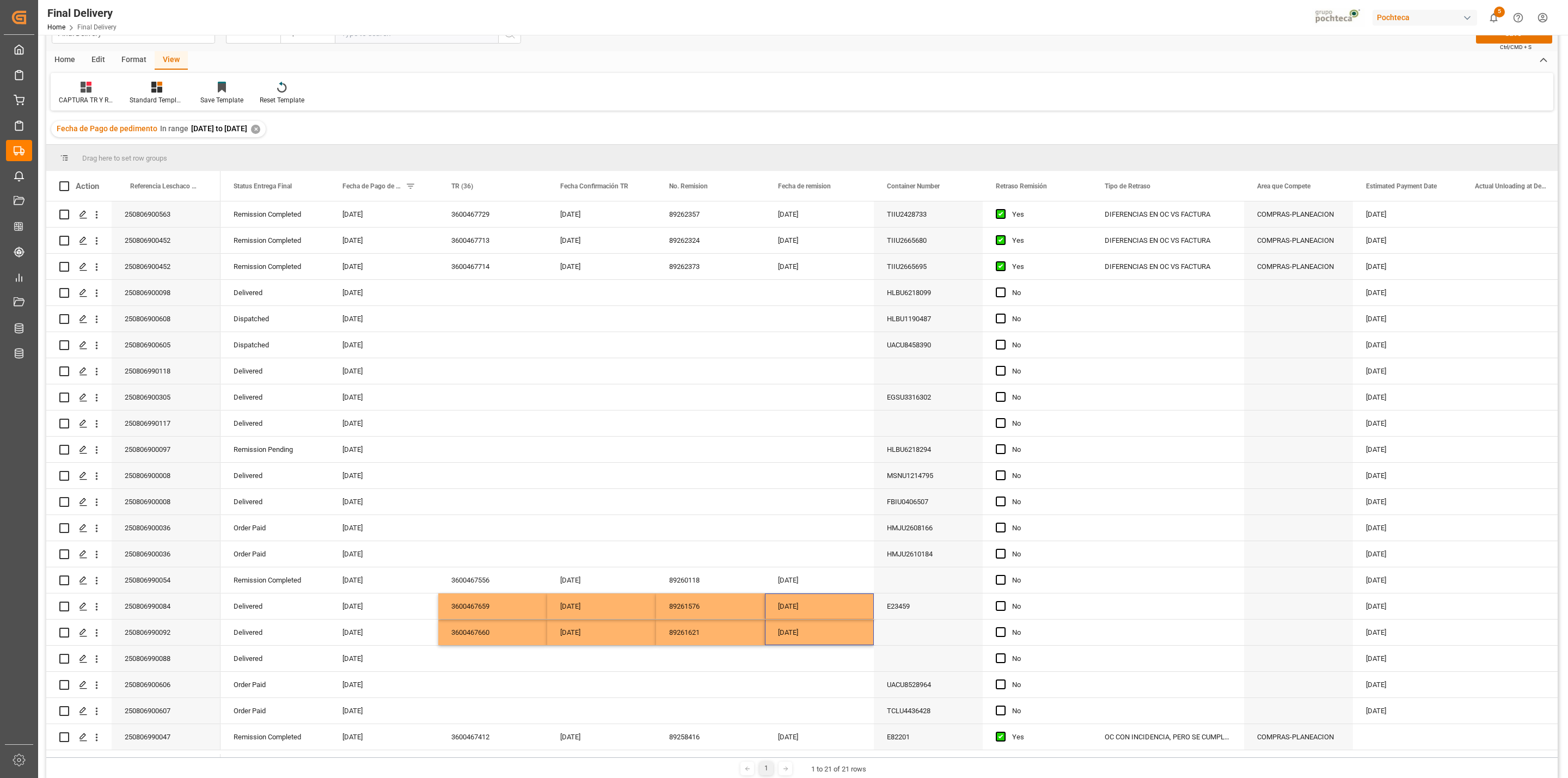
scroll to position [0, 0]
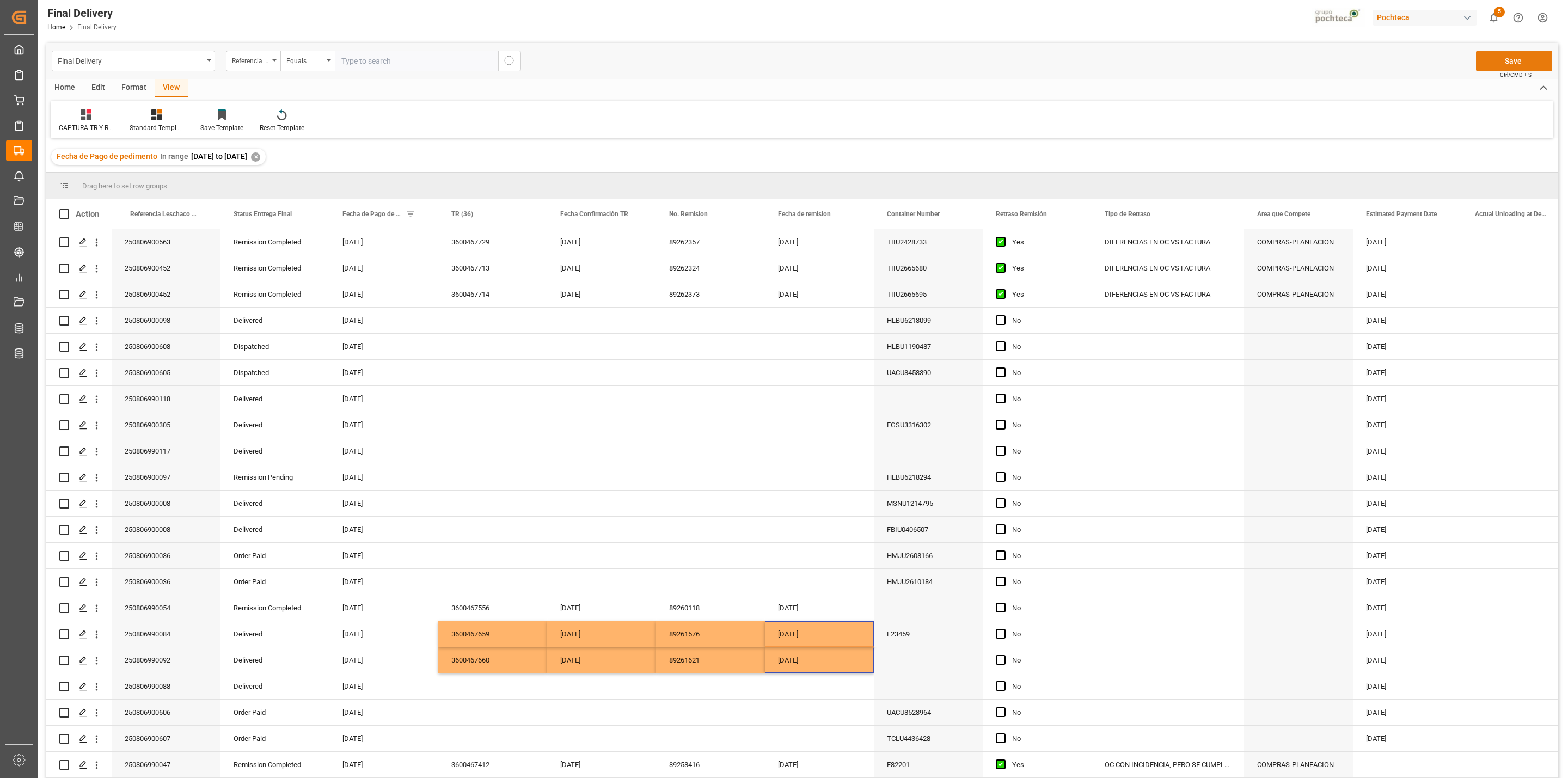
click at [1045, 59] on button "Save" at bounding box center [1513, 61] width 76 height 21
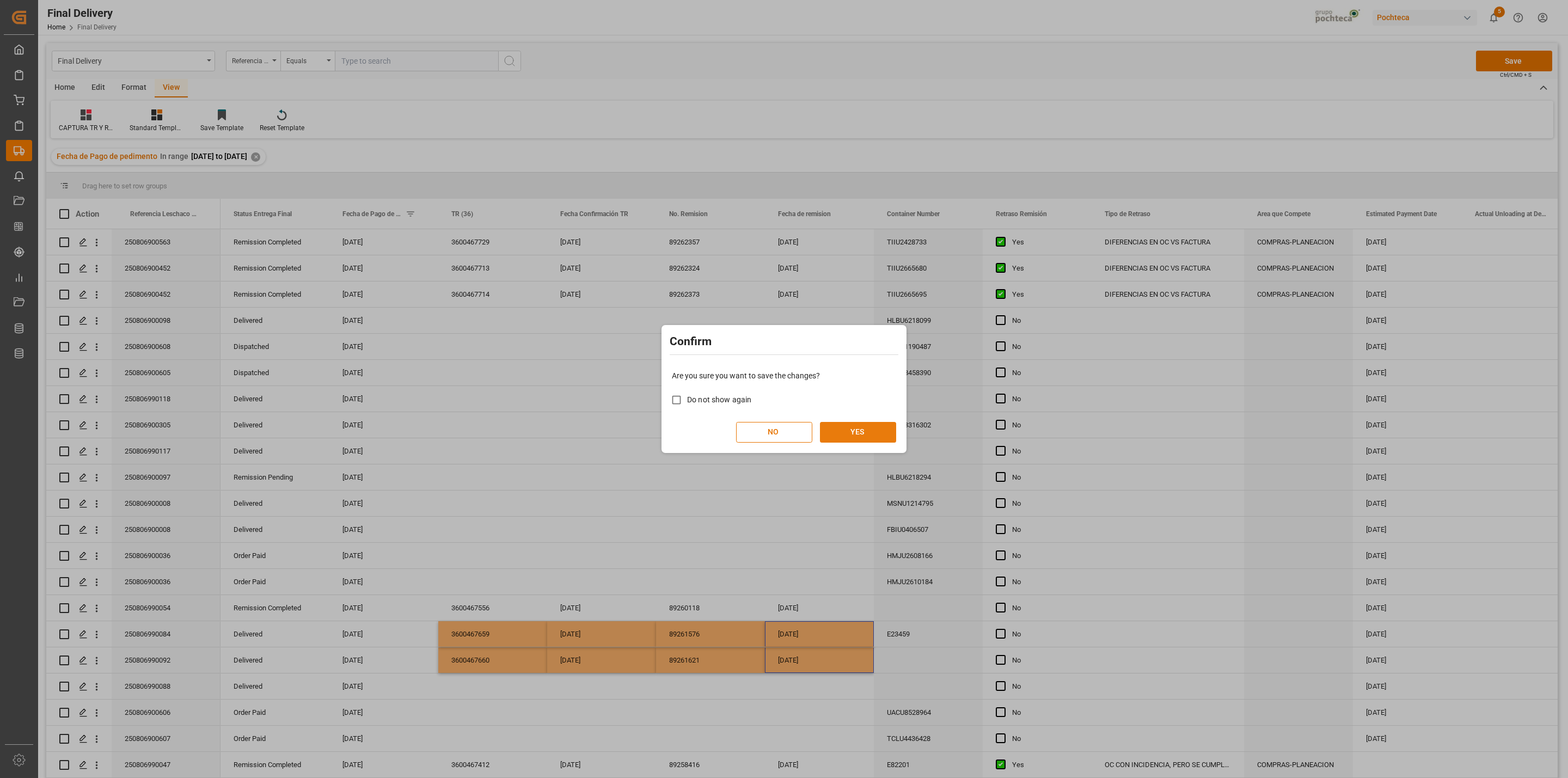
click at [861, 440] on button "YES" at bounding box center [857, 433] width 76 height 21
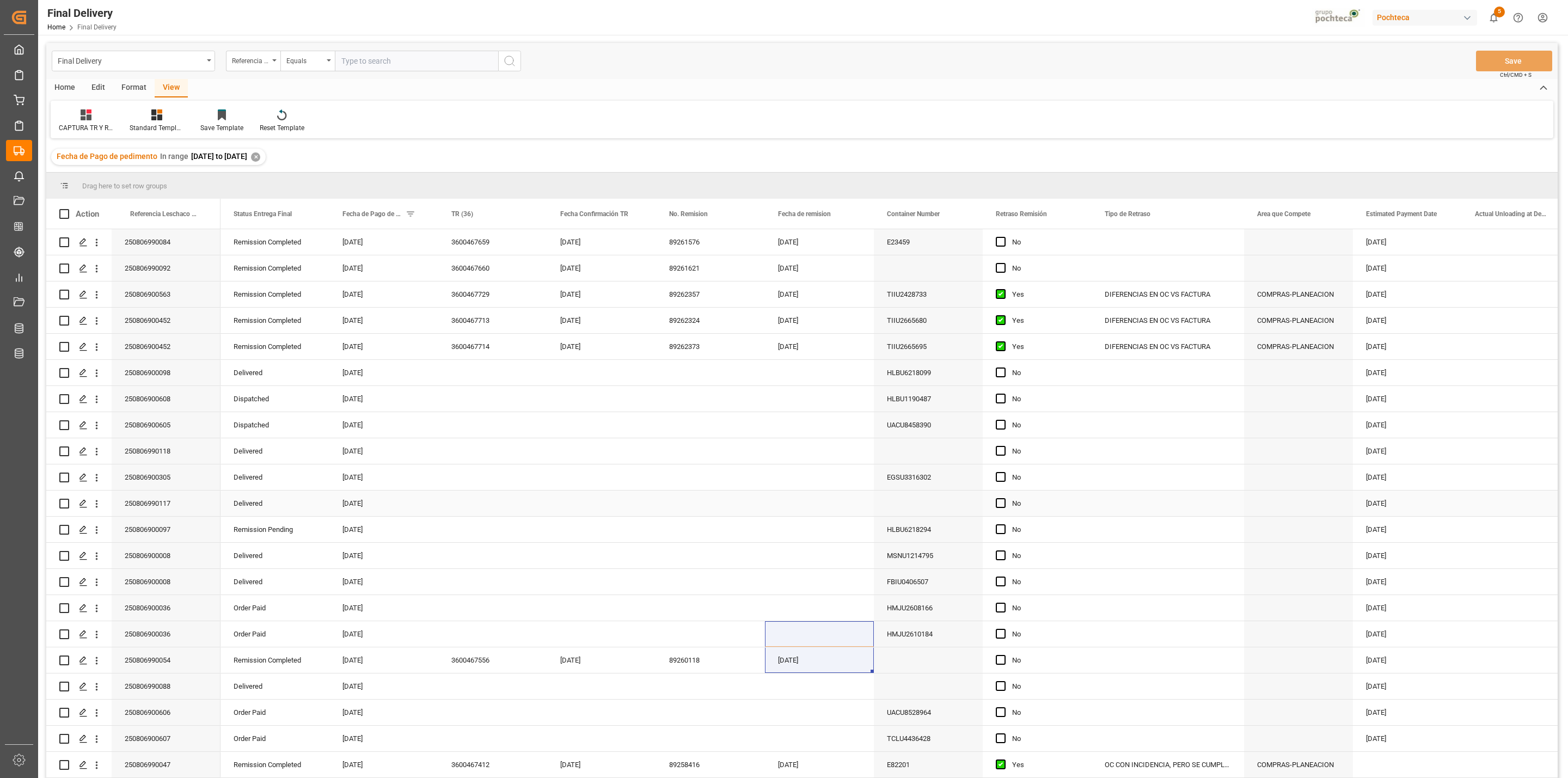
click at [469, 498] on div "Press SPACE to select this row." at bounding box center [493, 503] width 109 height 26
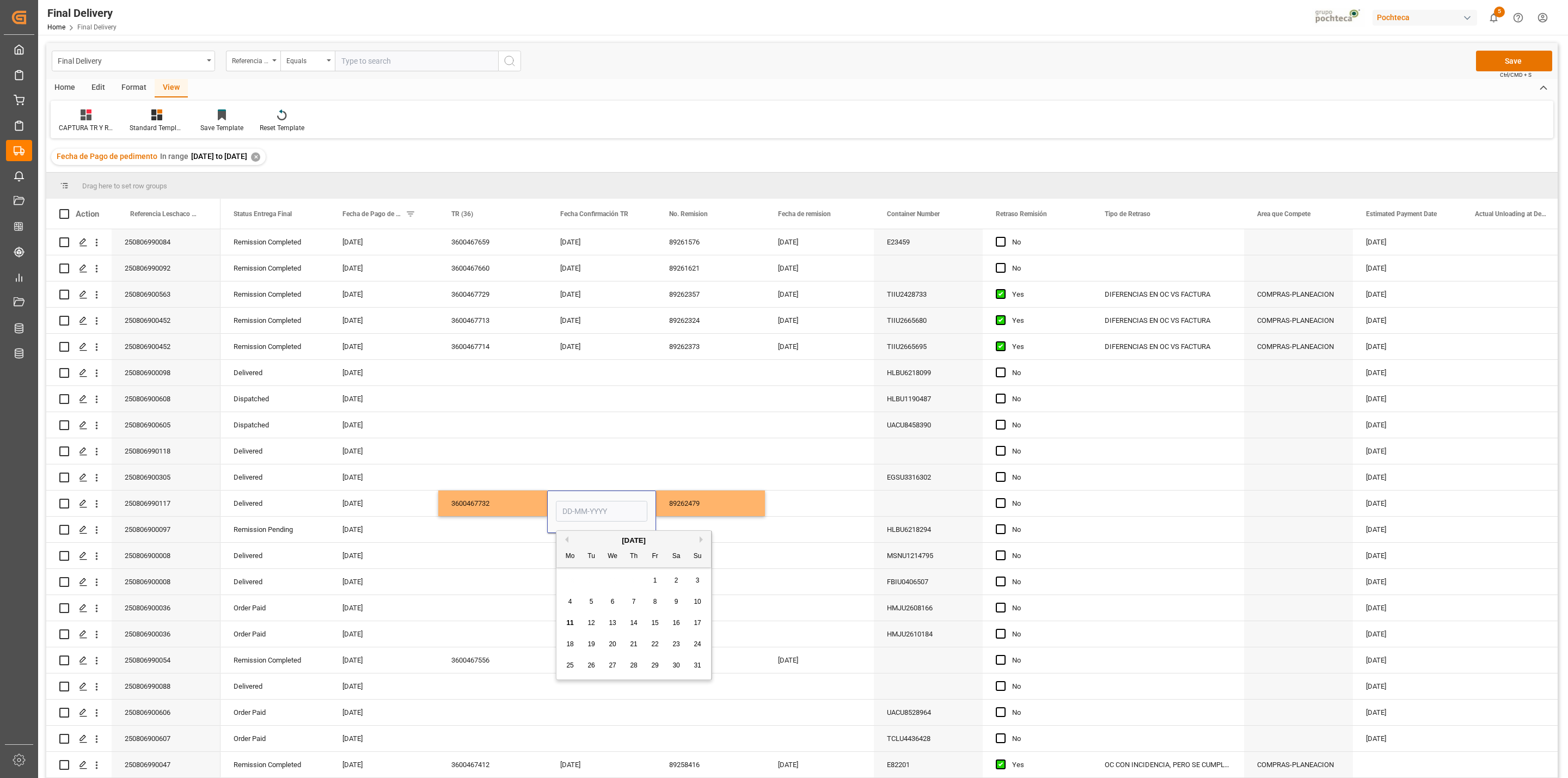
click at [655, 500] on div "8" at bounding box center [655, 602] width 13 height 13
type input "[DATE]"
click at [680, 498] on div "89262479" at bounding box center [711, 503] width 109 height 26
click at [1004, 500] on span "Press SPACE to select this row." at bounding box center [1000, 503] width 10 height 10
click at [1004, 498] on input "Press SPACE to select this row." at bounding box center [1004, 498] width 0 height 0
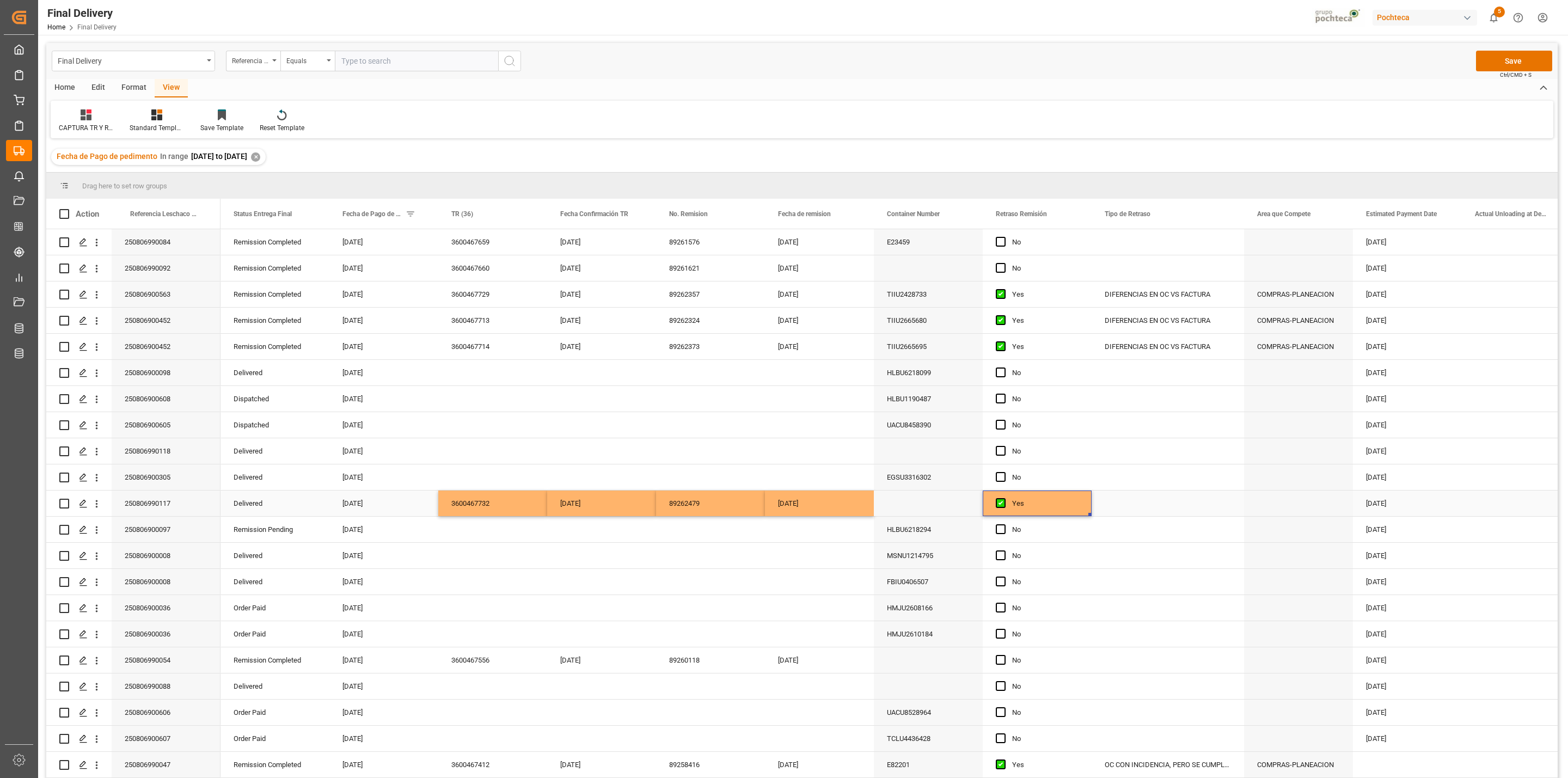
click at [1045, 500] on div "Press SPACE to select this row." at bounding box center [1167, 503] width 153 height 26
click at [1045, 500] on input "Press SPACE to select this row." at bounding box center [1167, 510] width 135 height 21
click at [1045, 500] on div "OC CON INCIDENCIA, PERO SE CUMPLE CON KPI" at bounding box center [1184, 541] width 165 height 38
type input "OC CON INCIDENCIA, PERO SE CUMPLE CON KPI"
click at [688, 500] on div "Press SPACE to select this row." at bounding box center [711, 529] width 109 height 26
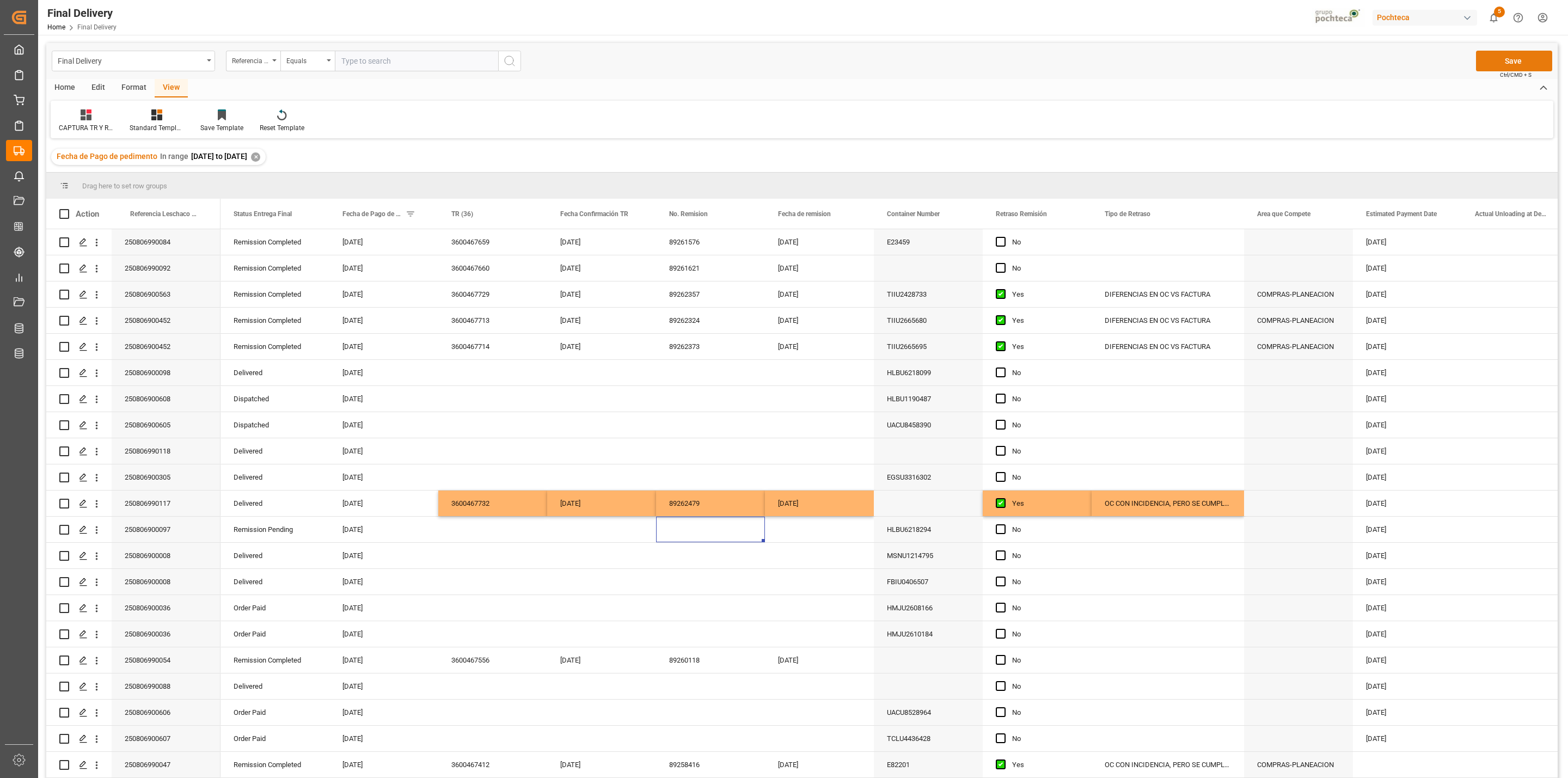
click at [1045, 54] on button "Save" at bounding box center [1513, 61] width 76 height 21
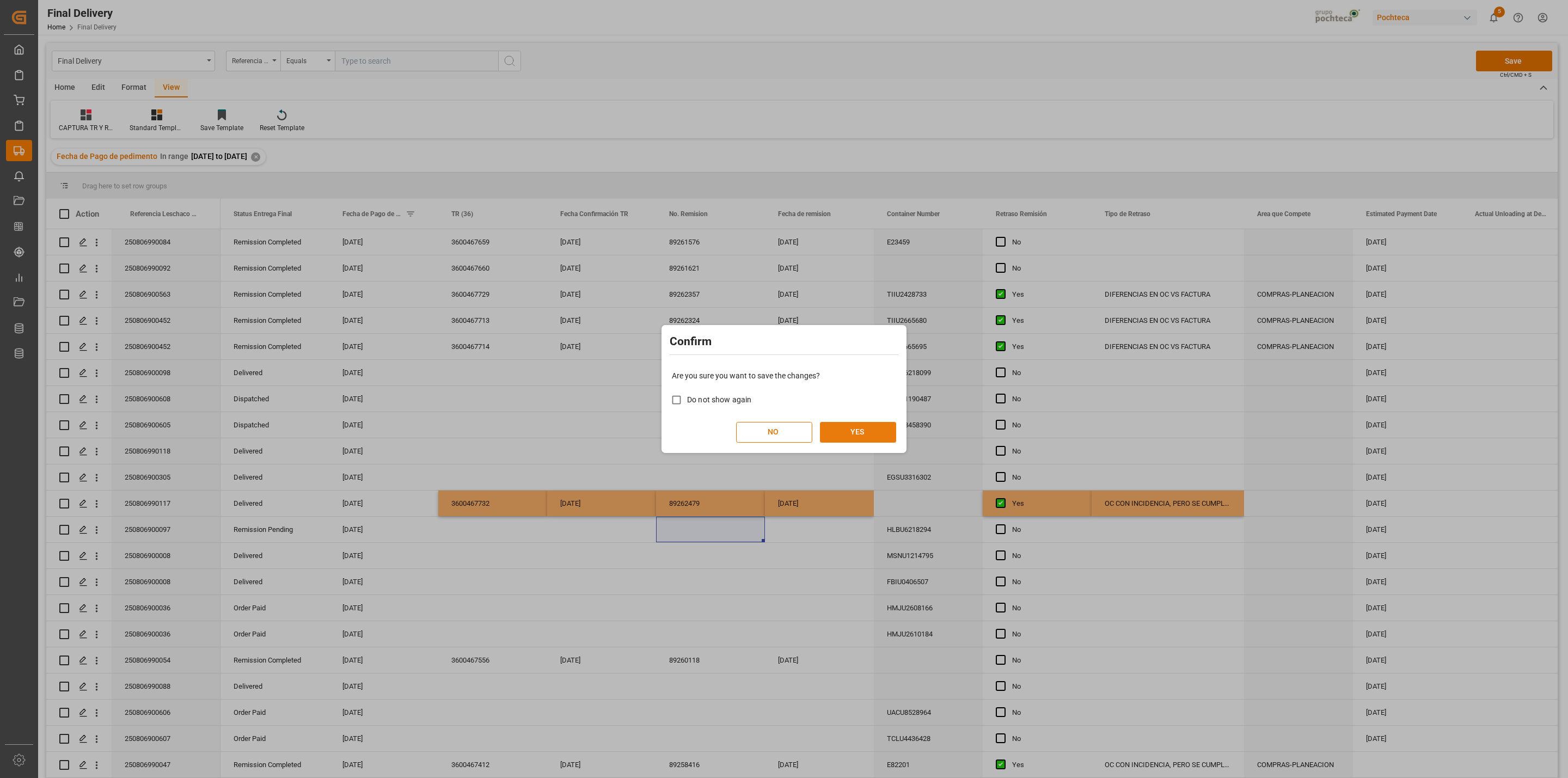
click at [858, 436] on button "YES" at bounding box center [857, 433] width 76 height 21
